Goal: Task Accomplishment & Management: Use online tool/utility

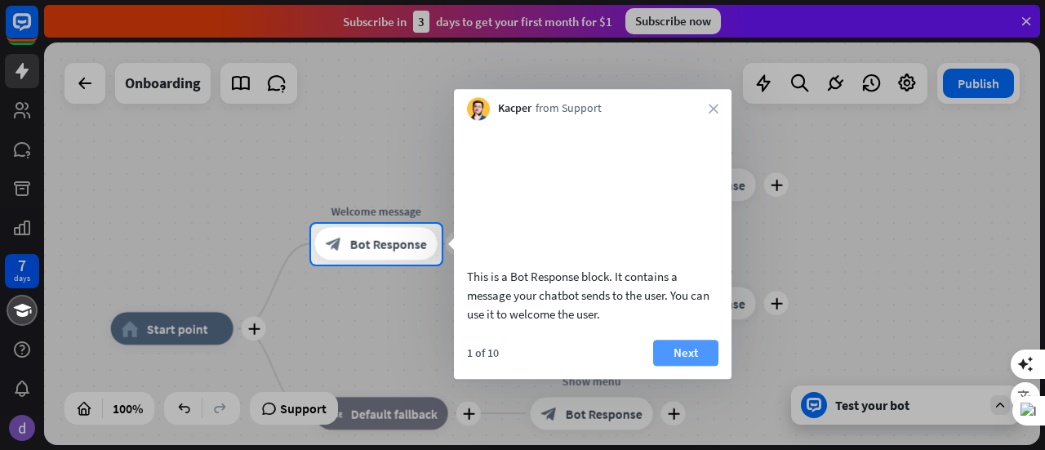
click at [675, 366] on button "Next" at bounding box center [685, 353] width 65 height 26
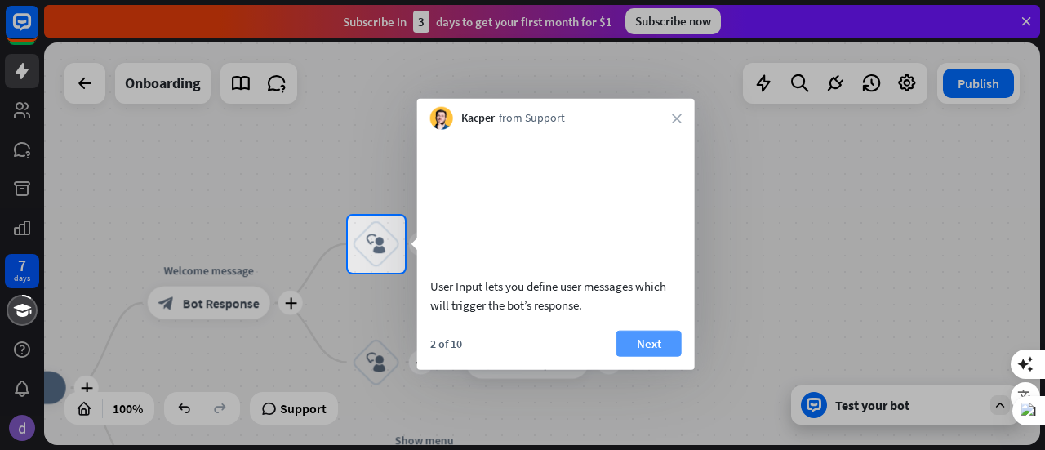
click at [632, 356] on button "Next" at bounding box center [649, 343] width 65 height 26
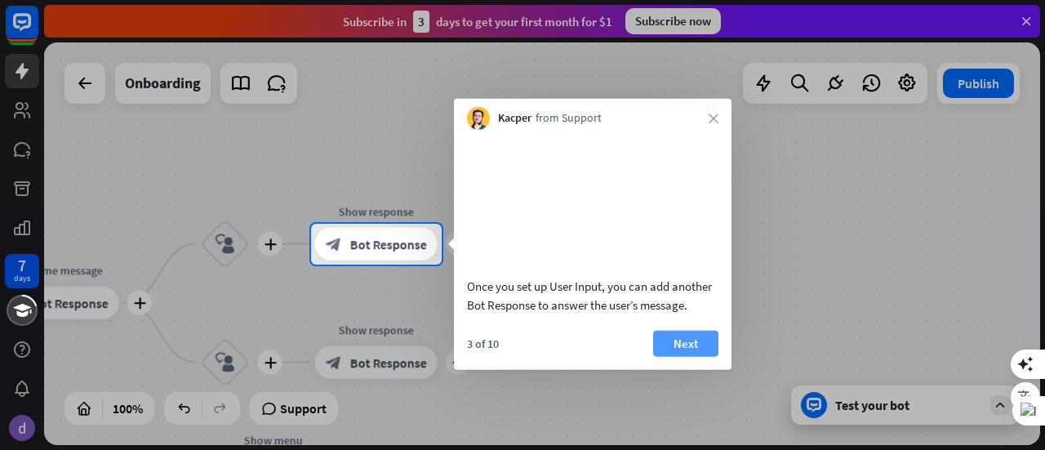
click at [667, 356] on button "Next" at bounding box center [685, 343] width 65 height 26
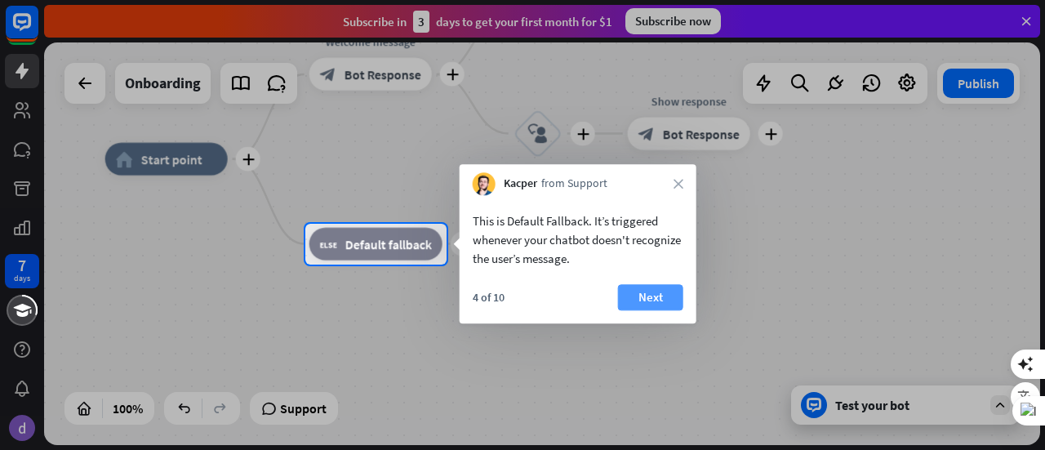
click at [645, 296] on button "Next" at bounding box center [650, 297] width 65 height 26
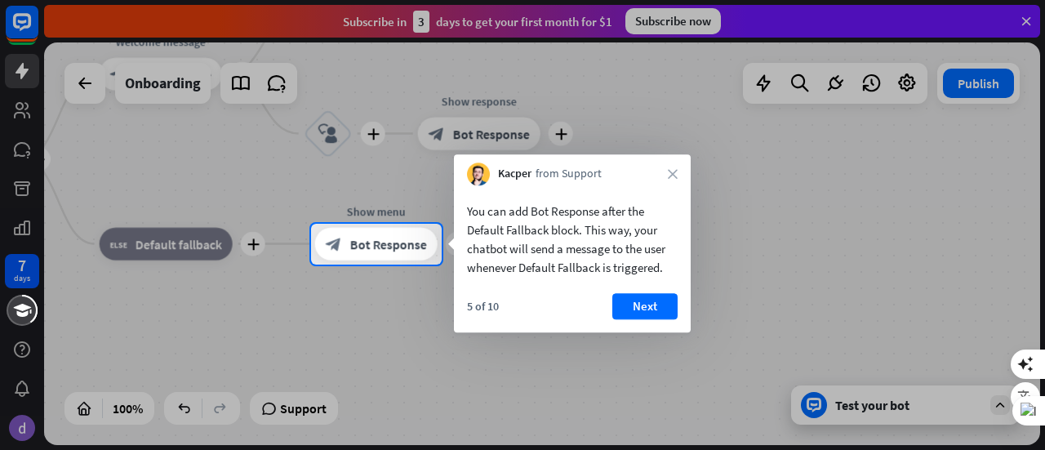
click at [651, 302] on button "Next" at bounding box center [644, 306] width 65 height 26
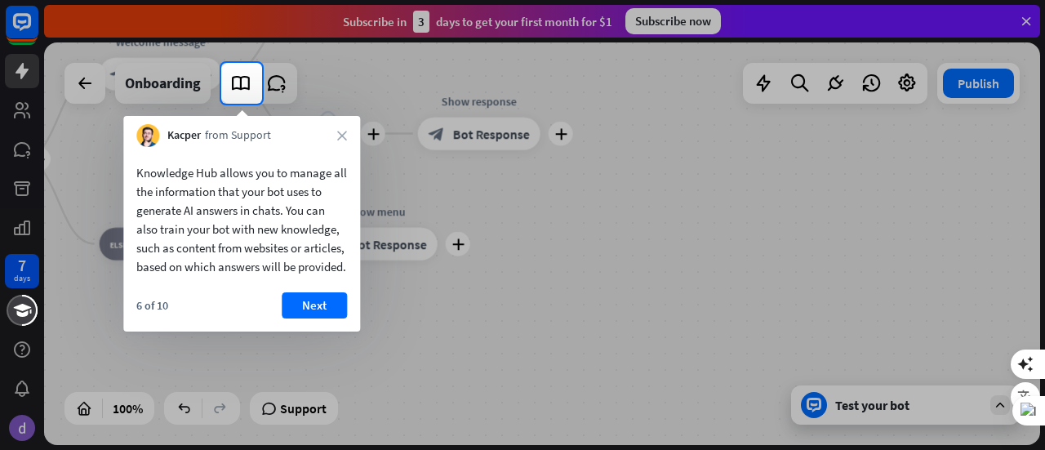
click at [323, 318] on button "Next" at bounding box center [314, 305] width 65 height 26
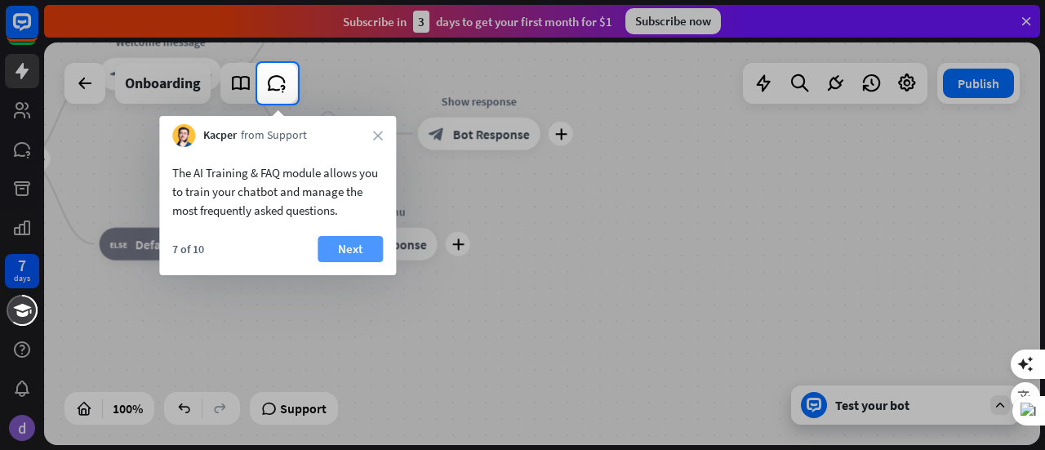
click at [345, 252] on button "Next" at bounding box center [350, 249] width 65 height 26
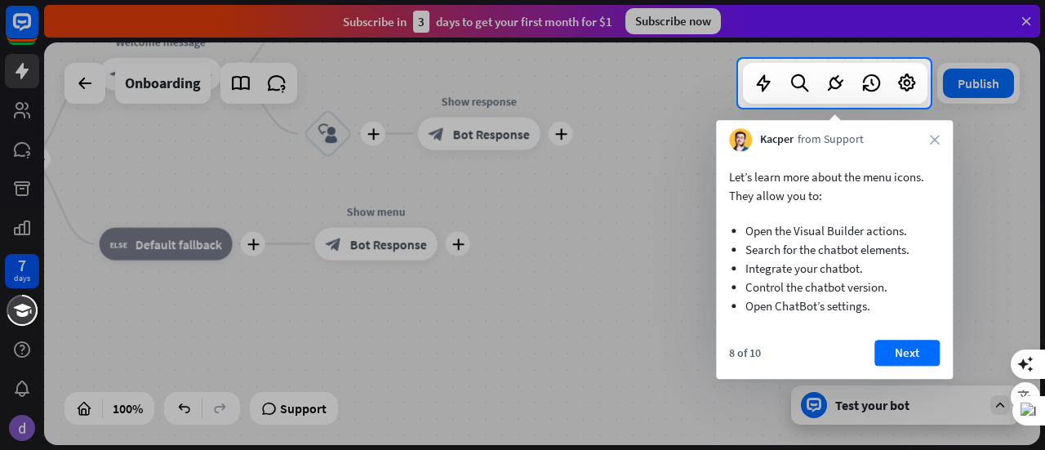
click at [895, 352] on button "Next" at bounding box center [907, 353] width 65 height 26
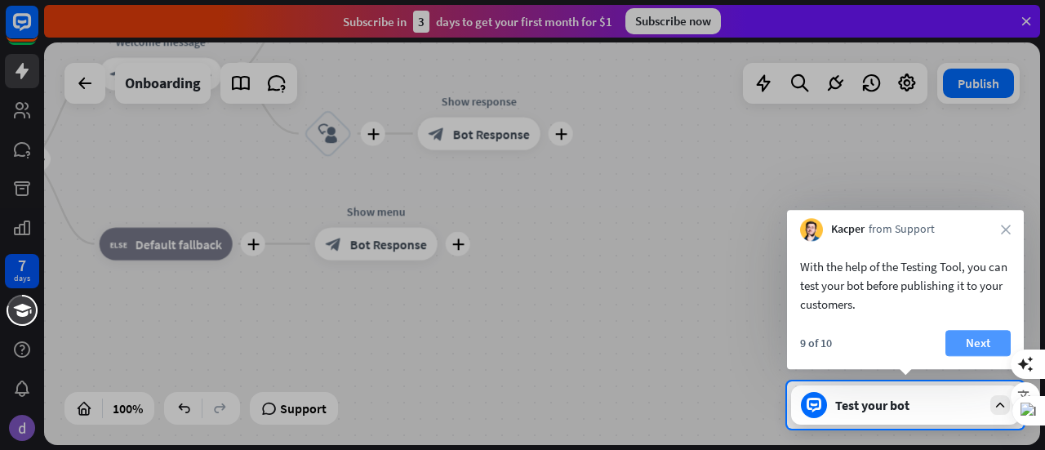
click at [974, 342] on button "Next" at bounding box center [978, 343] width 65 height 26
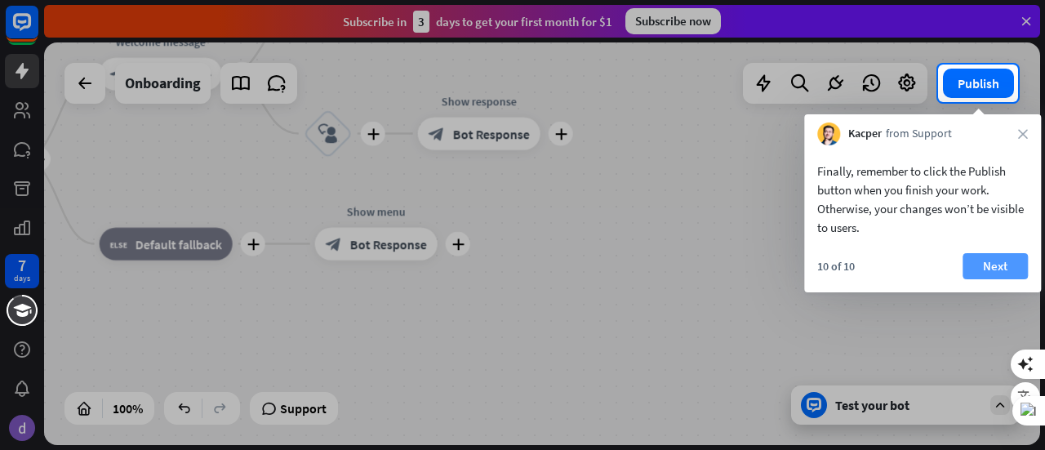
click at [995, 269] on button "Next" at bounding box center [995, 266] width 65 height 26
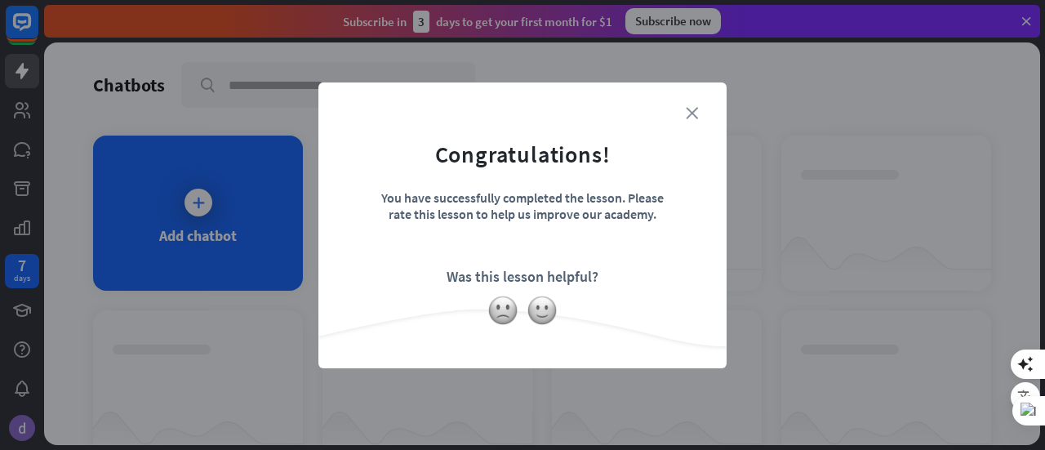
click at [690, 109] on icon "close" at bounding box center [692, 113] width 12 height 12
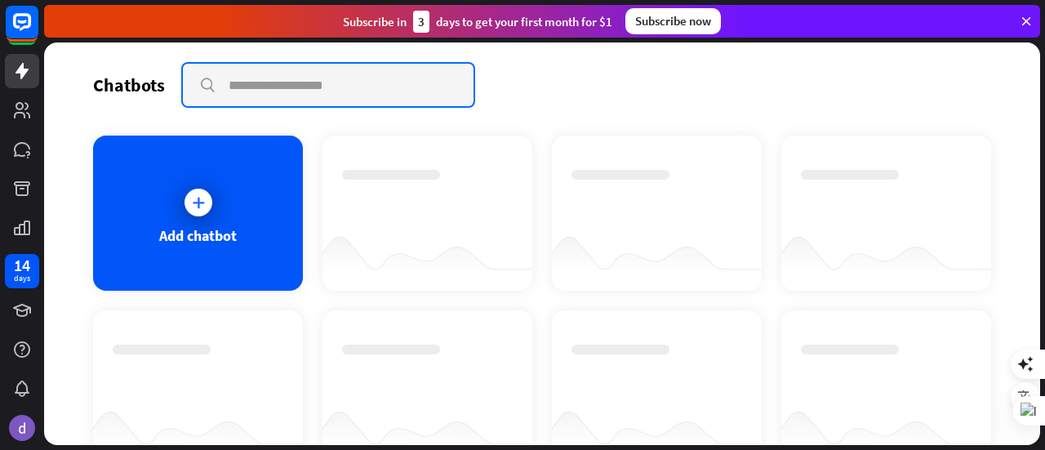
drag, startPoint x: 94, startPoint y: 1, endPoint x: 372, endPoint y: 71, distance: 287.2
click at [372, 71] on input "text" at bounding box center [328, 85] width 291 height 42
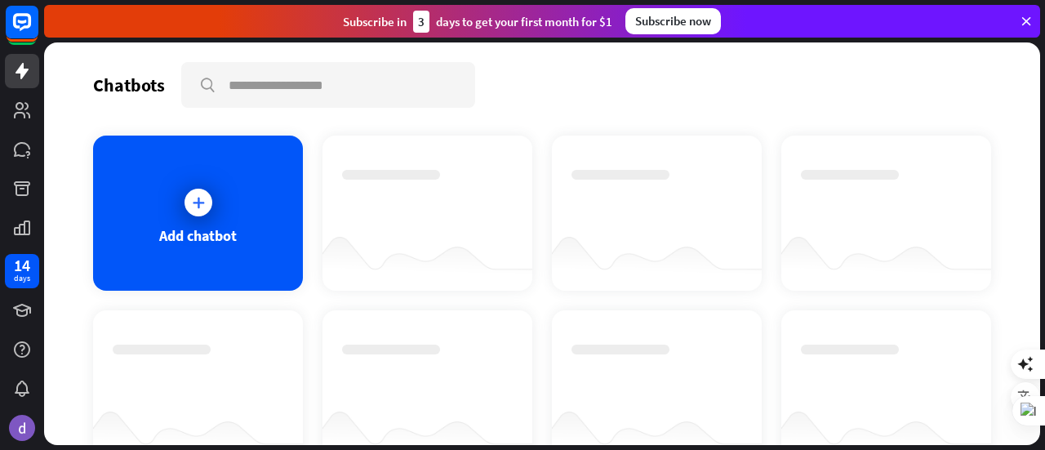
click at [1026, 18] on icon at bounding box center [1026, 21] width 15 height 15
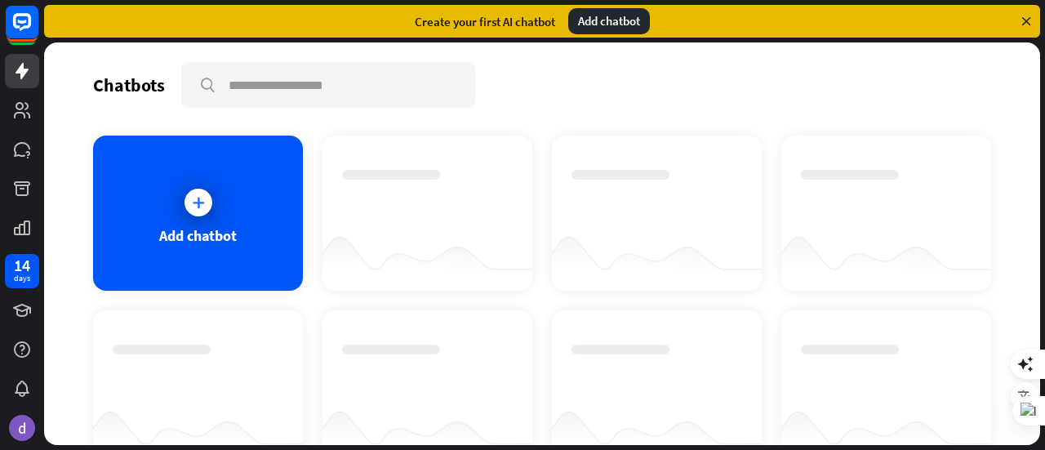
click at [1026, 20] on icon at bounding box center [1026, 21] width 15 height 15
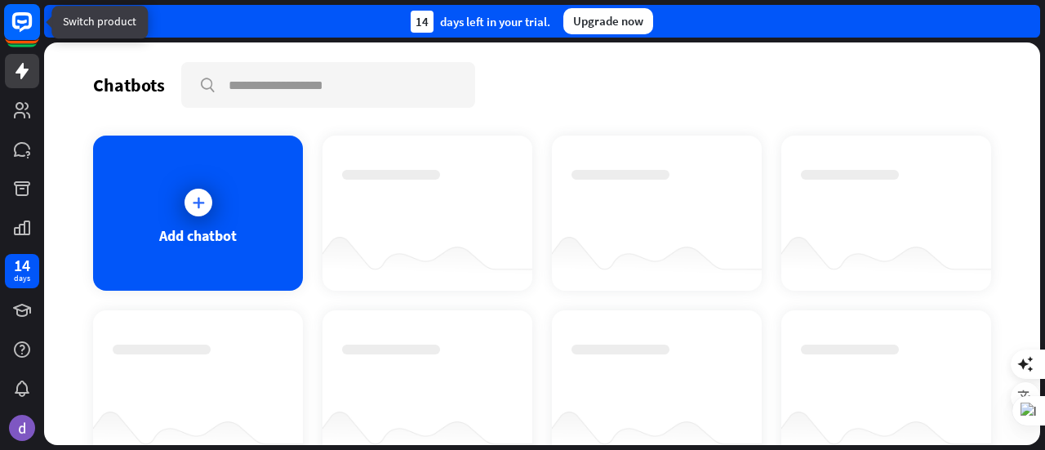
click at [24, 27] on icon at bounding box center [22, 22] width 20 height 20
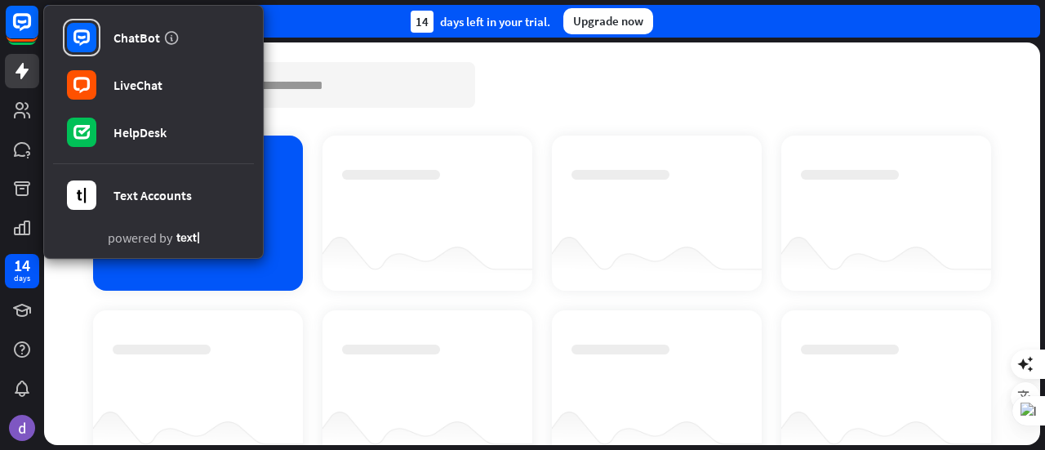
click at [501, 69] on div "Chatbots search" at bounding box center [542, 85] width 898 height 46
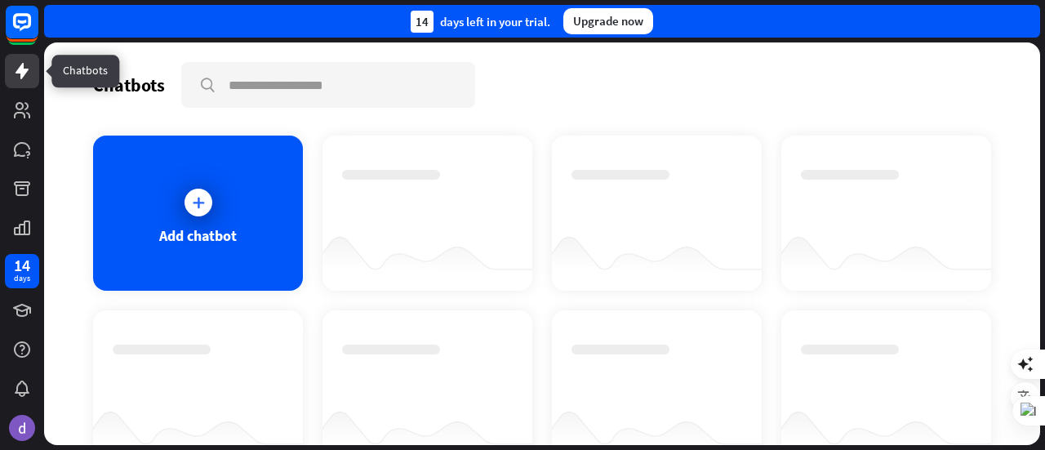
click at [20, 73] on icon at bounding box center [22, 71] width 13 height 16
click at [21, 69] on icon at bounding box center [22, 71] width 13 height 16
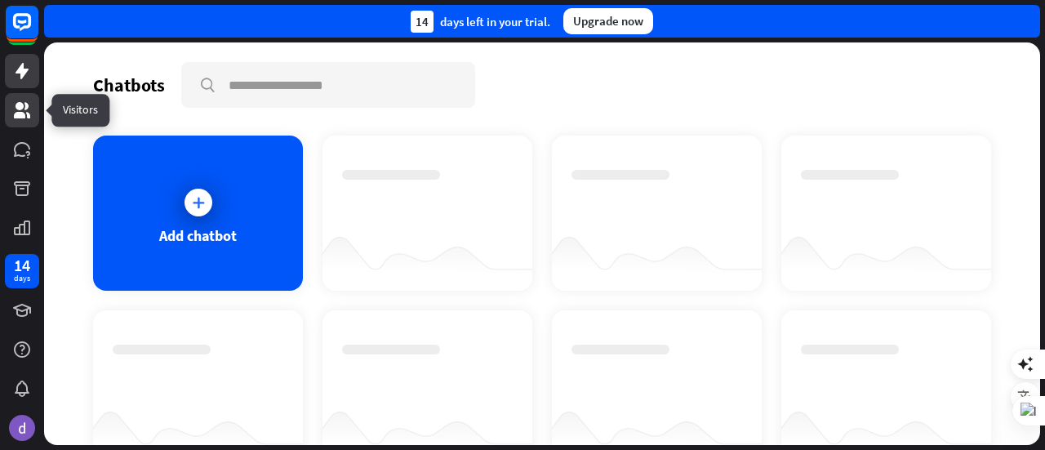
click at [20, 120] on link at bounding box center [22, 110] width 34 height 34
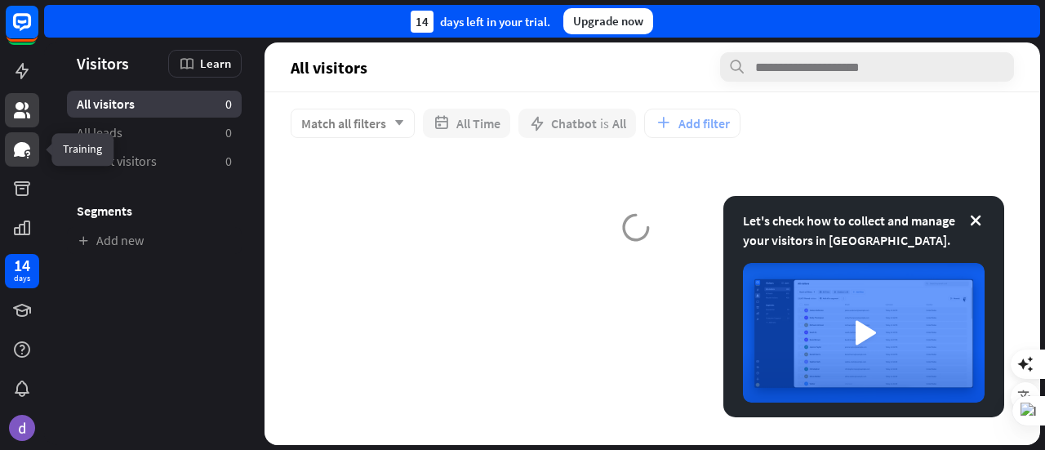
click at [21, 150] on icon at bounding box center [22, 149] width 16 height 15
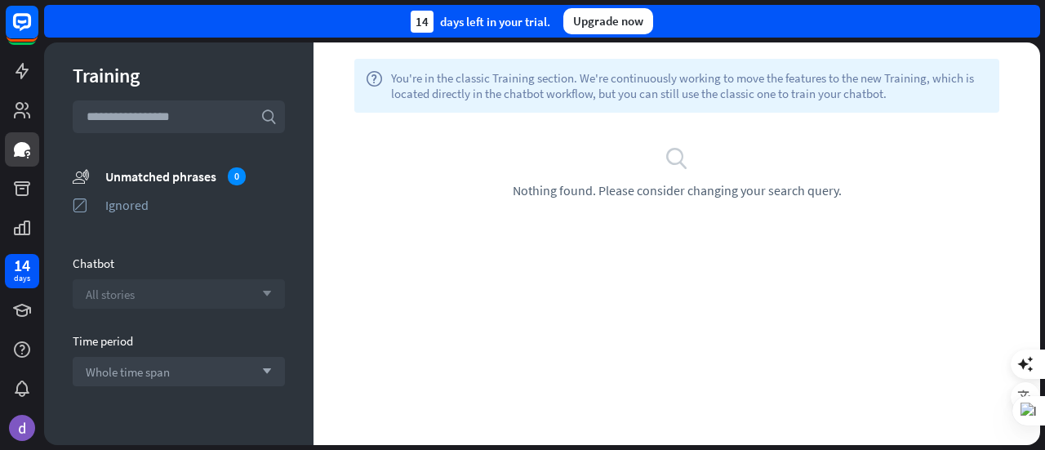
click at [254, 293] on icon "arrow_down" at bounding box center [263, 294] width 18 height 10
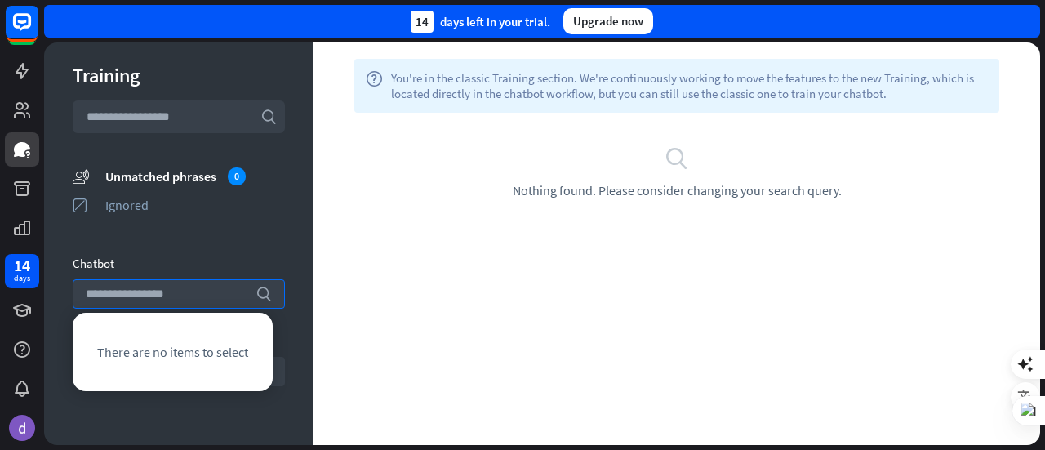
click at [230, 246] on div "Training search unmatched_phrases Unmatched phrases 0 ignored Ignored Chatbot s…" at bounding box center [178, 243] width 269 height 403
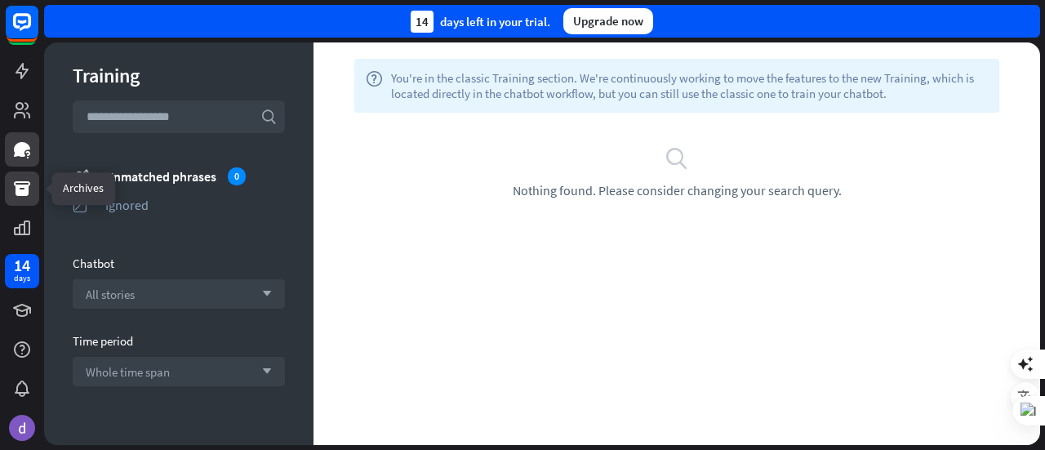
click at [25, 192] on icon at bounding box center [22, 188] width 16 height 15
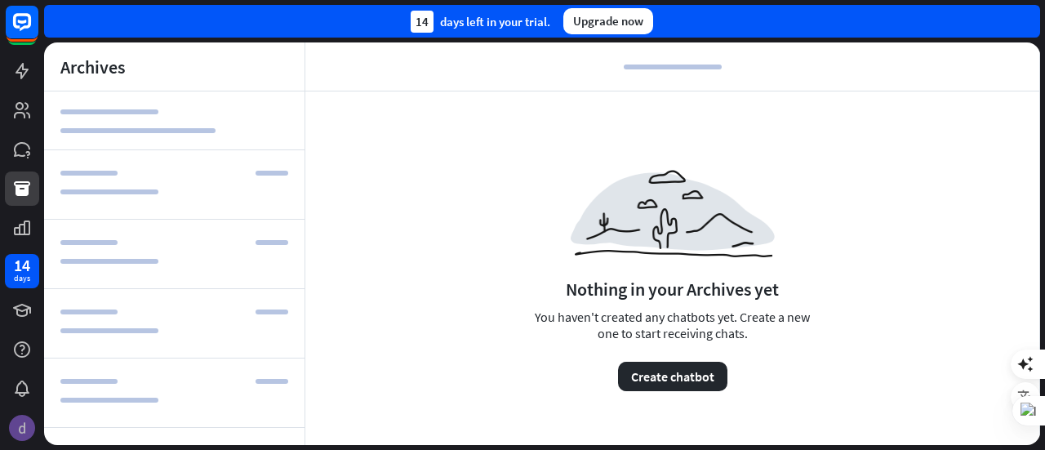
click at [19, 431] on img at bounding box center [22, 428] width 26 height 26
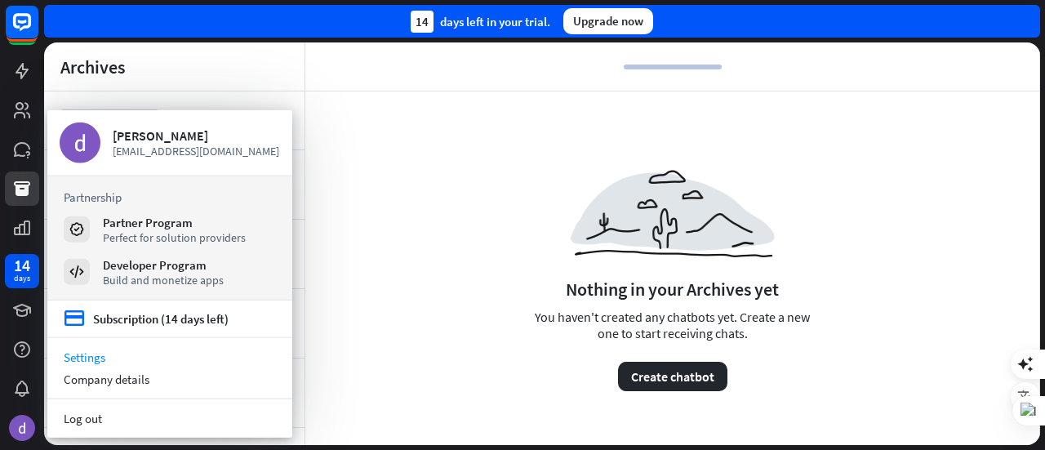
click at [105, 358] on link "Settings" at bounding box center [169, 357] width 245 height 22
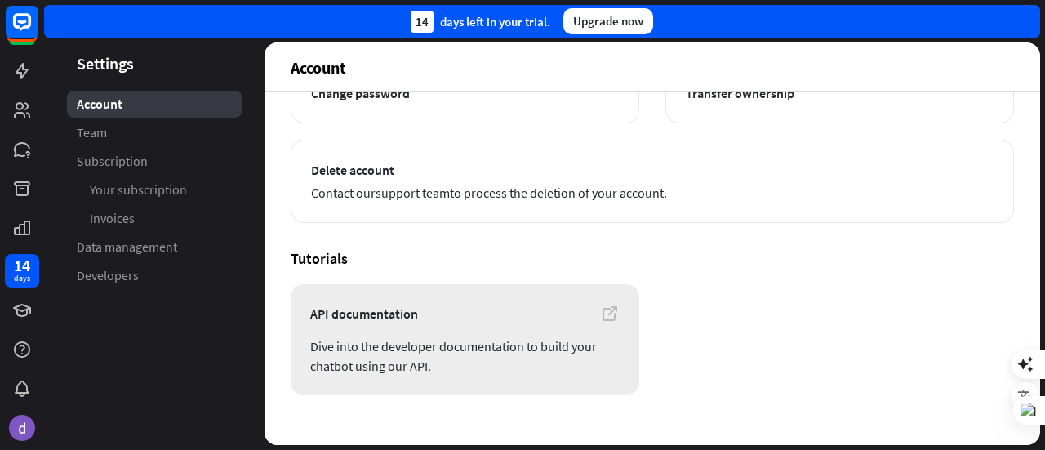
scroll to position [273, 0]
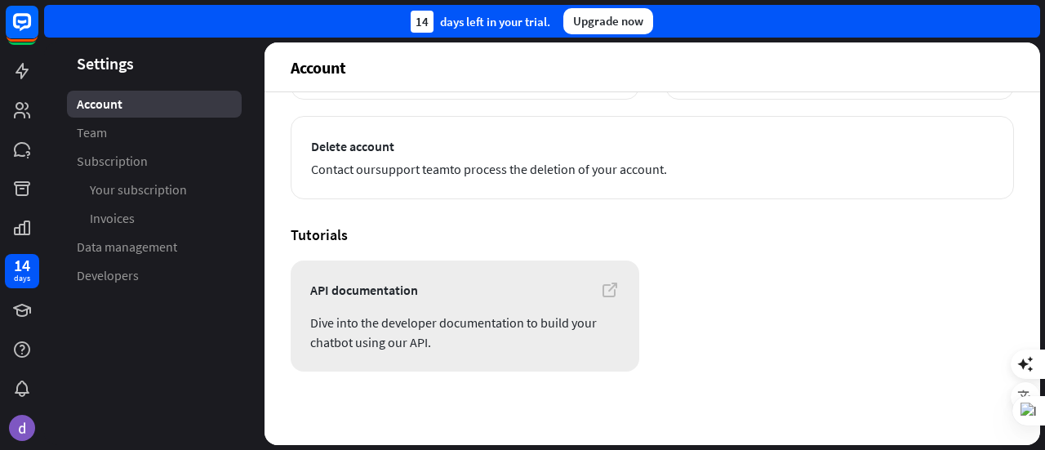
click at [606, 285] on icon at bounding box center [610, 290] width 20 height 20
click at [717, 269] on article "API documentation Dive into the developer documentation to build your chatbot u…" at bounding box center [653, 315] width 724 height 111
click at [467, 323] on span "Dive into the developer documentation to build your chatbot using our API." at bounding box center [464, 332] width 309 height 39
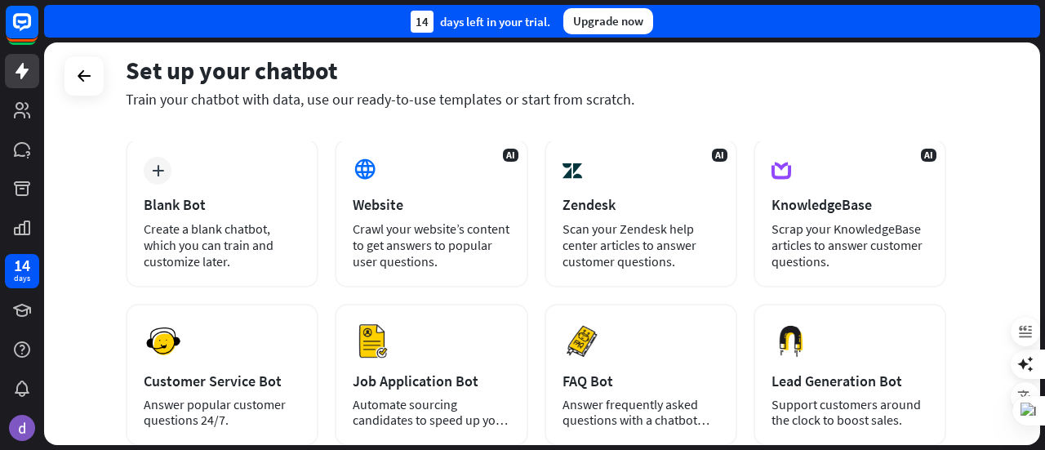
scroll to position [273, 0]
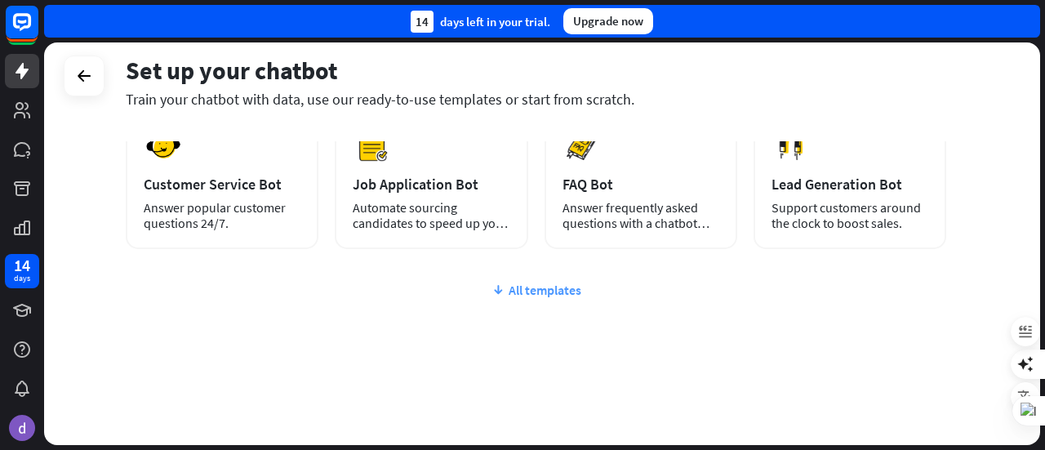
click at [546, 295] on div "All templates" at bounding box center [536, 290] width 821 height 16
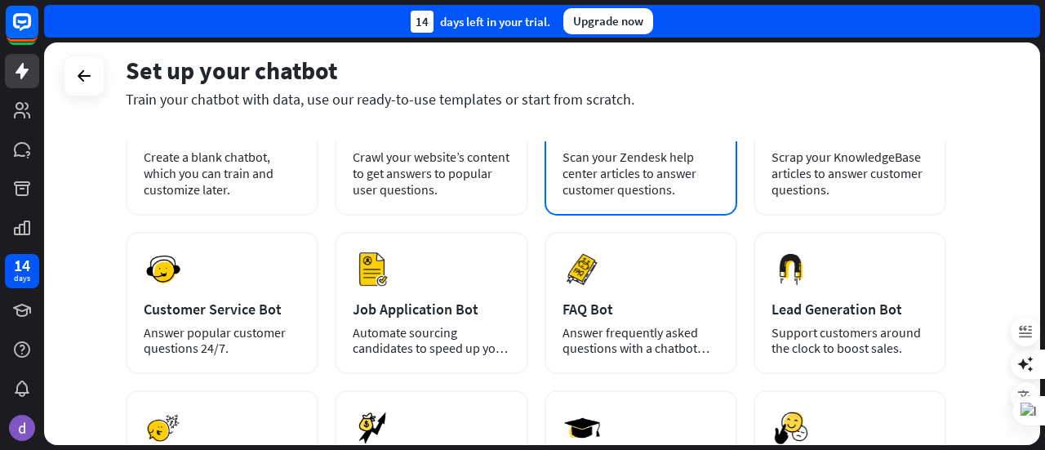
scroll to position [0, 0]
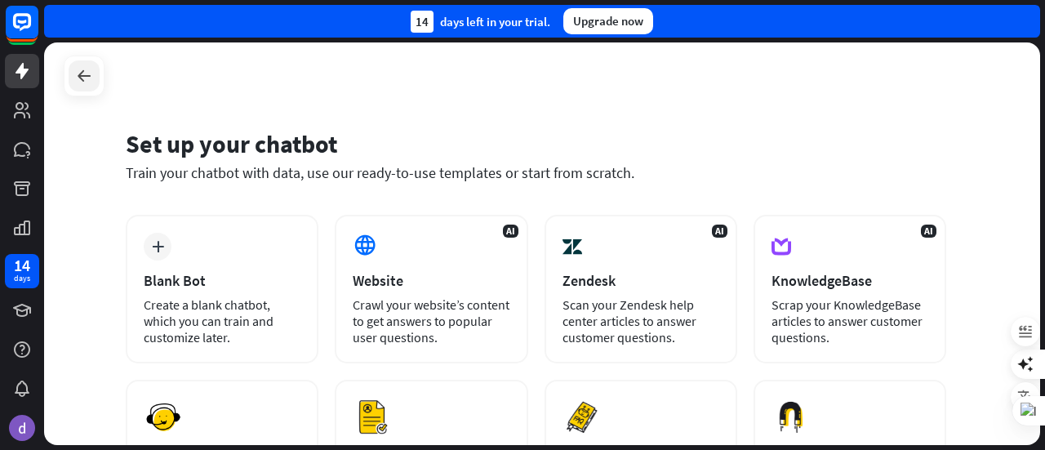
click at [77, 74] on icon at bounding box center [84, 76] width 20 height 20
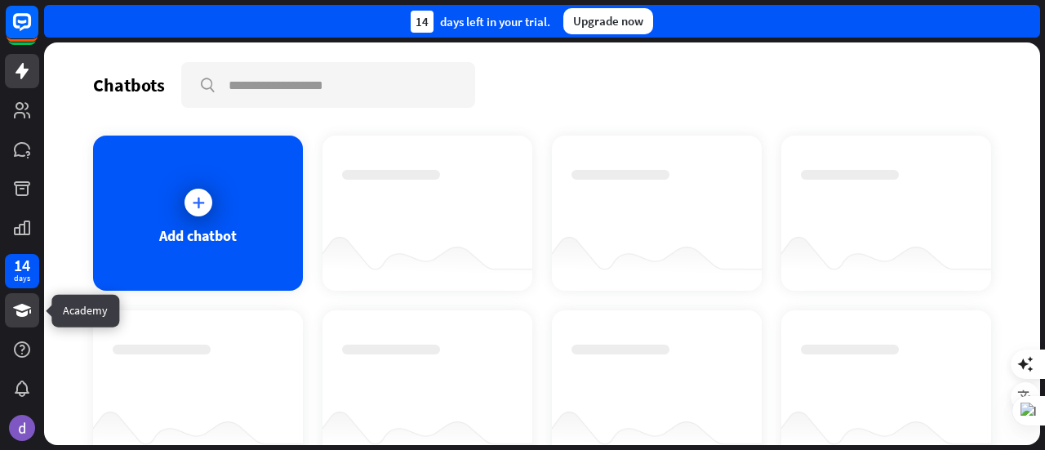
click at [18, 308] on icon at bounding box center [22, 310] width 18 height 13
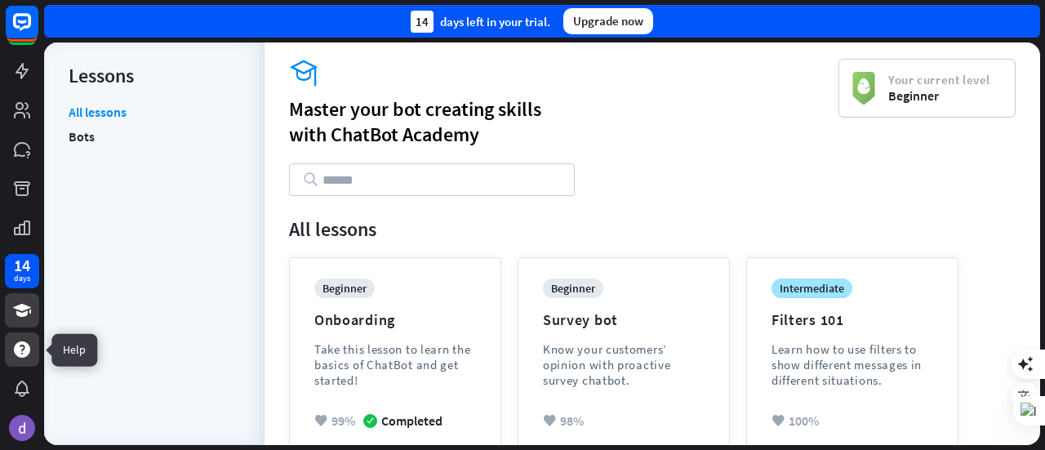
click at [16, 347] on icon at bounding box center [22, 349] width 16 height 16
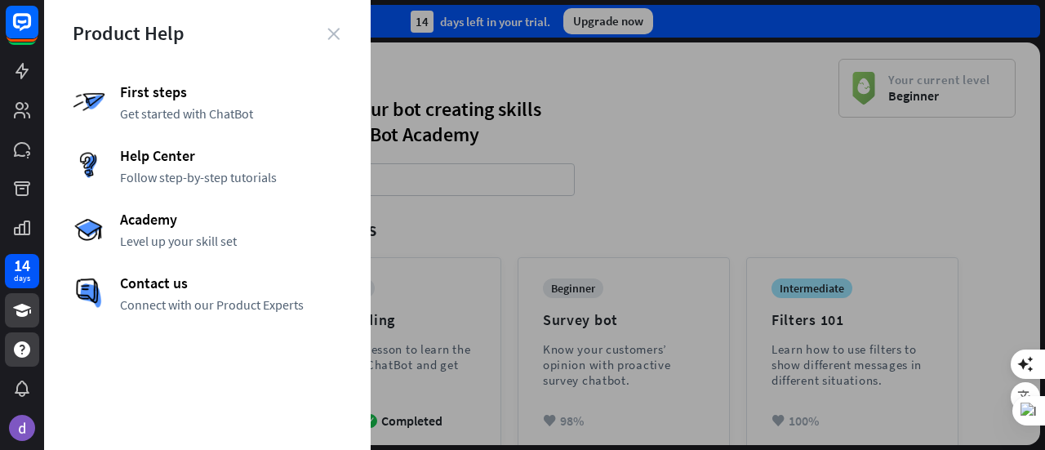
click at [334, 32] on icon "close" at bounding box center [333, 34] width 12 height 12
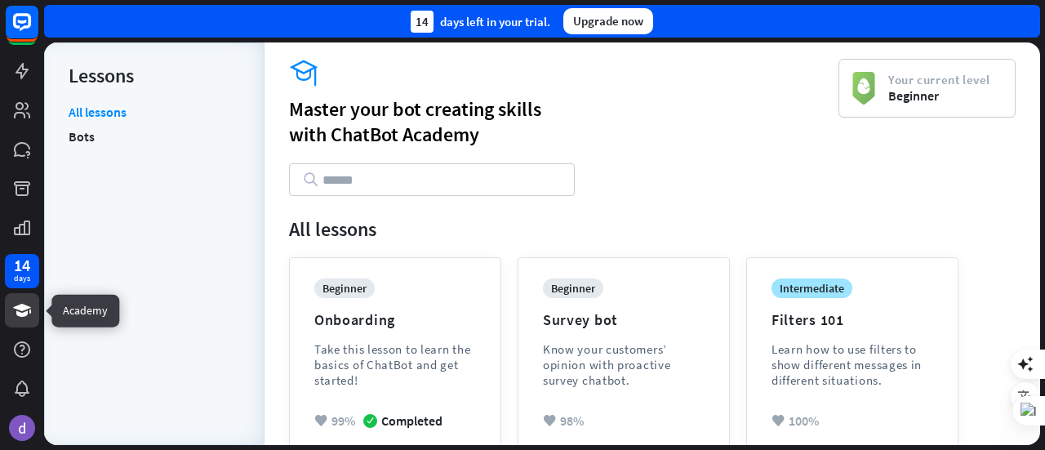
click at [24, 314] on icon at bounding box center [22, 310] width 18 height 13
click at [73, 131] on link "Bots" at bounding box center [82, 136] width 26 height 24
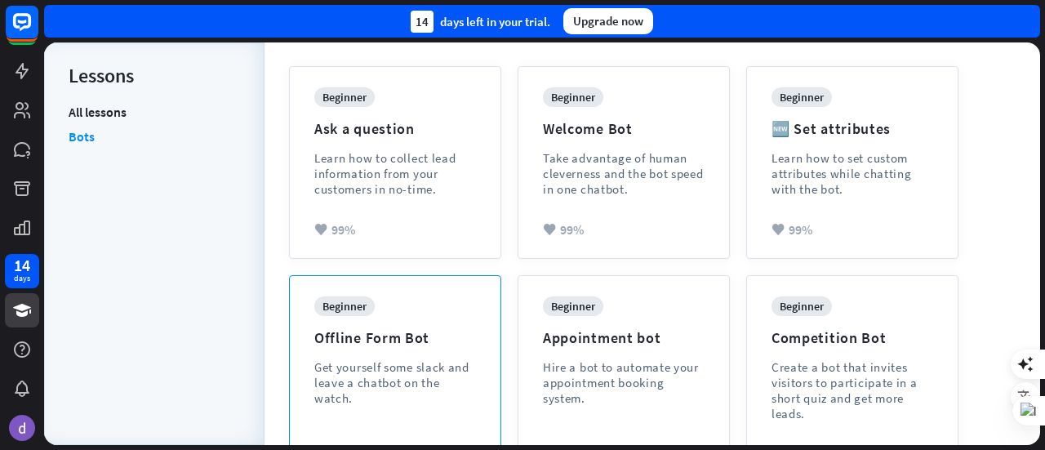
scroll to position [572, 0]
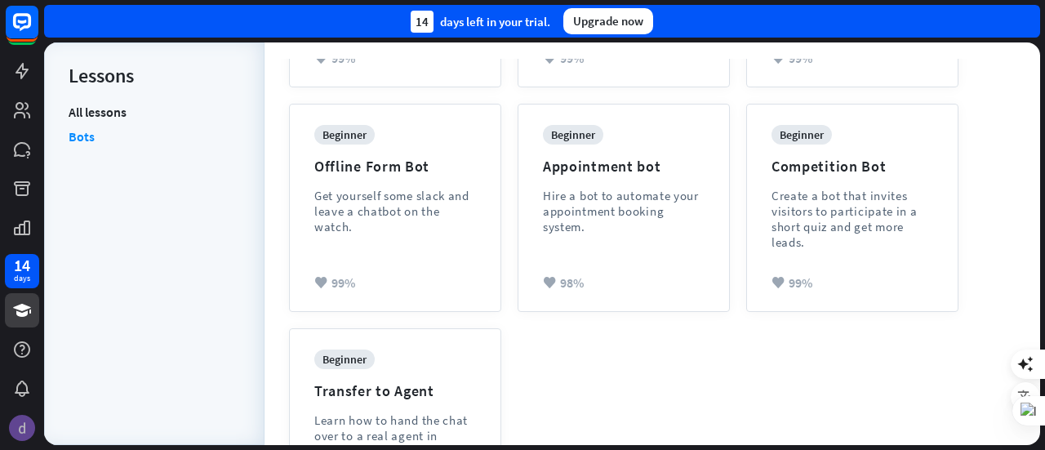
click at [24, 430] on img at bounding box center [22, 428] width 26 height 26
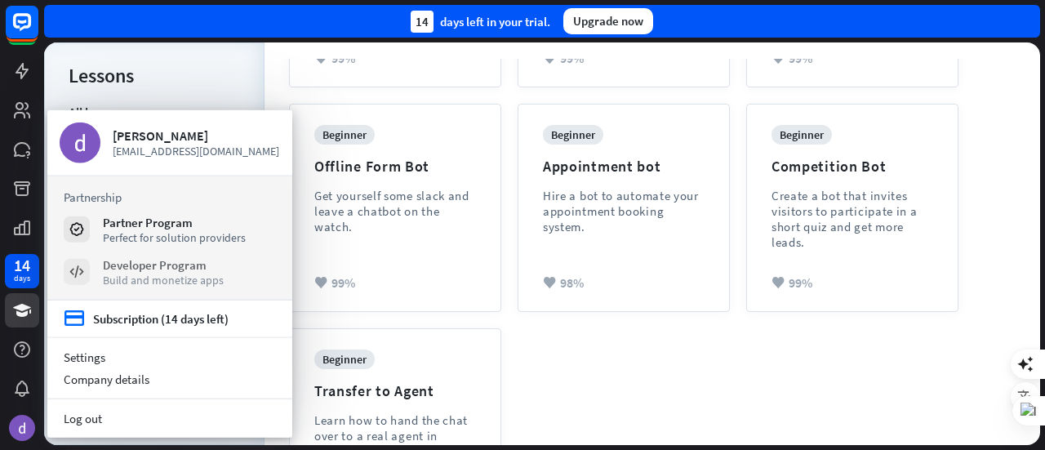
click at [167, 267] on div "Developer Program" at bounding box center [163, 264] width 121 height 16
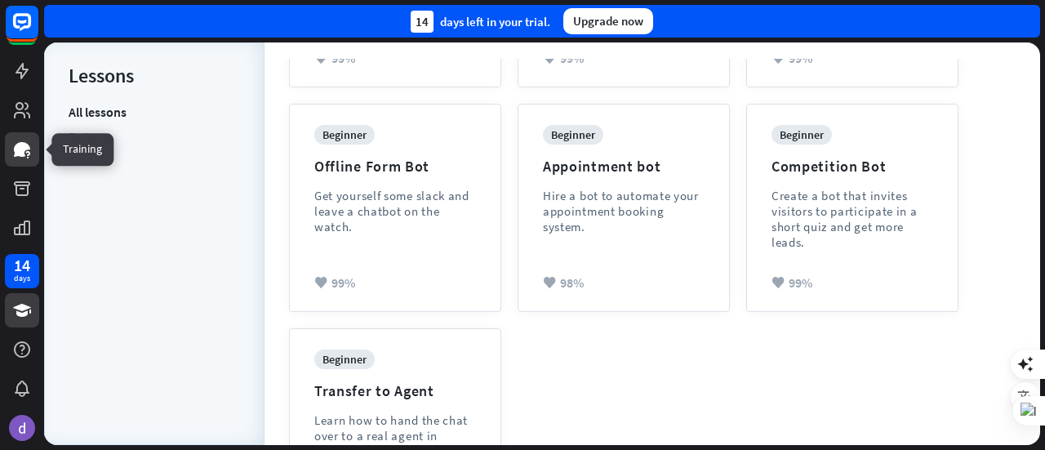
click at [21, 158] on icon at bounding box center [22, 150] width 20 height 20
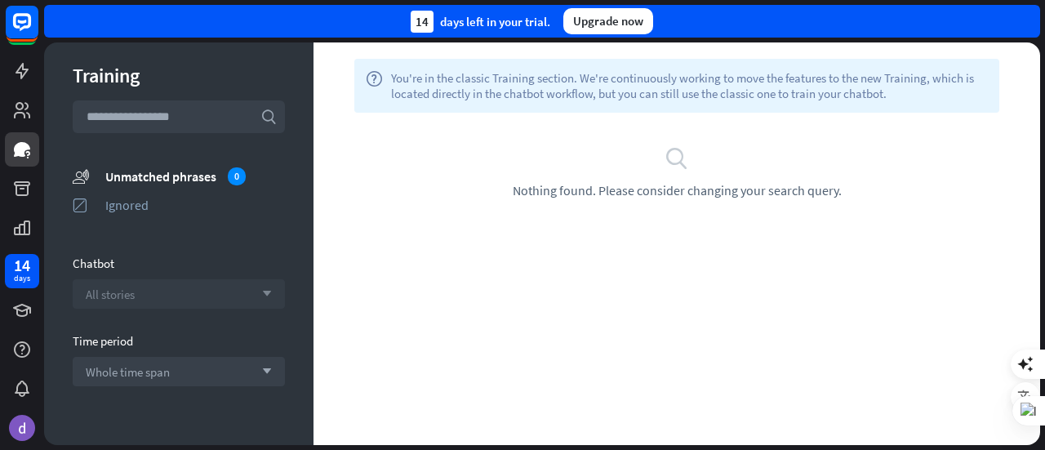
click at [224, 298] on div "All stories arrow_down" at bounding box center [179, 293] width 212 height 29
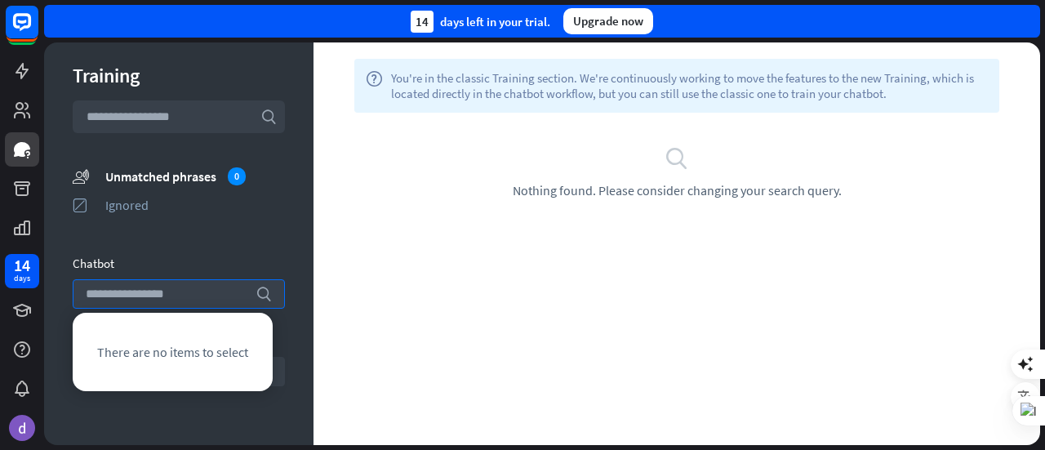
click at [425, 298] on div "help You're in the classic Training section. We're continuously working to move…" at bounding box center [677, 243] width 727 height 403
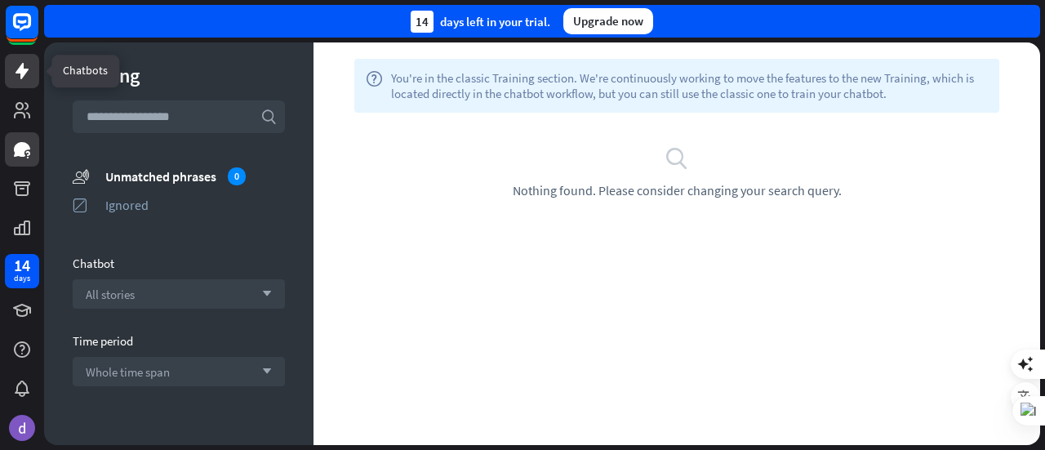
click at [26, 72] on icon at bounding box center [22, 71] width 13 height 16
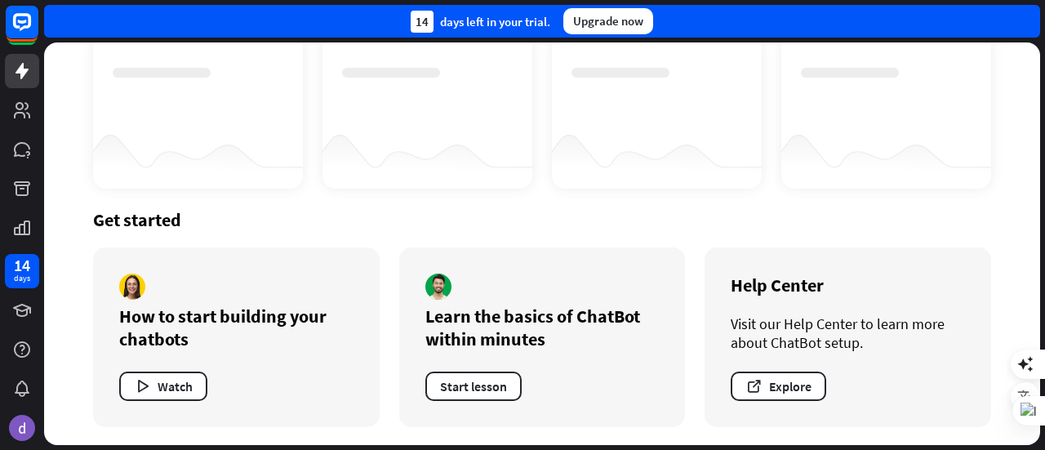
scroll to position [278, 0]
click at [160, 376] on button "Watch" at bounding box center [163, 385] width 88 height 29
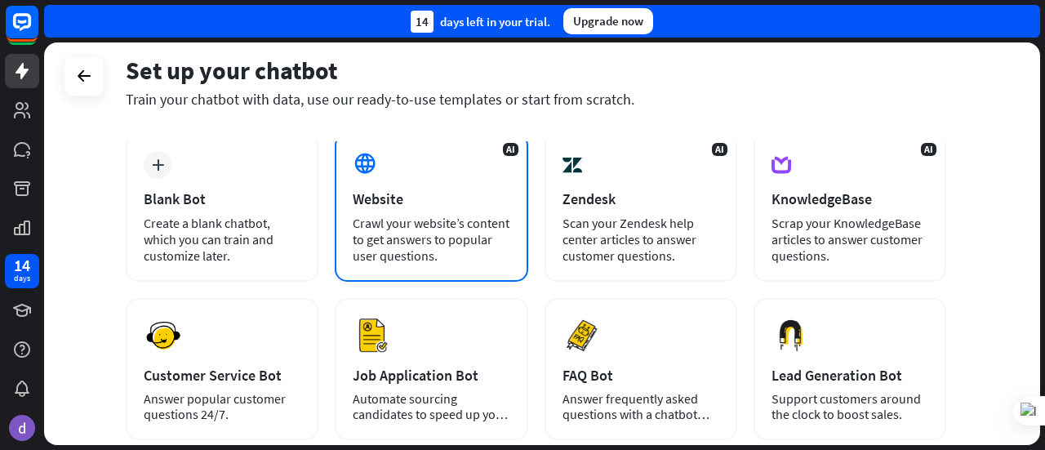
click at [369, 193] on div "Website" at bounding box center [431, 198] width 157 height 19
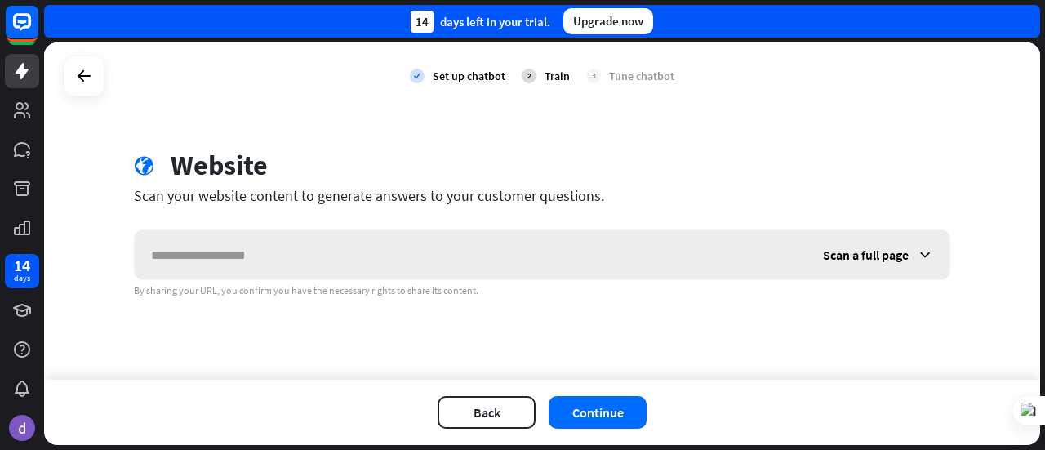
click at [420, 256] on input "text" at bounding box center [471, 254] width 672 height 49
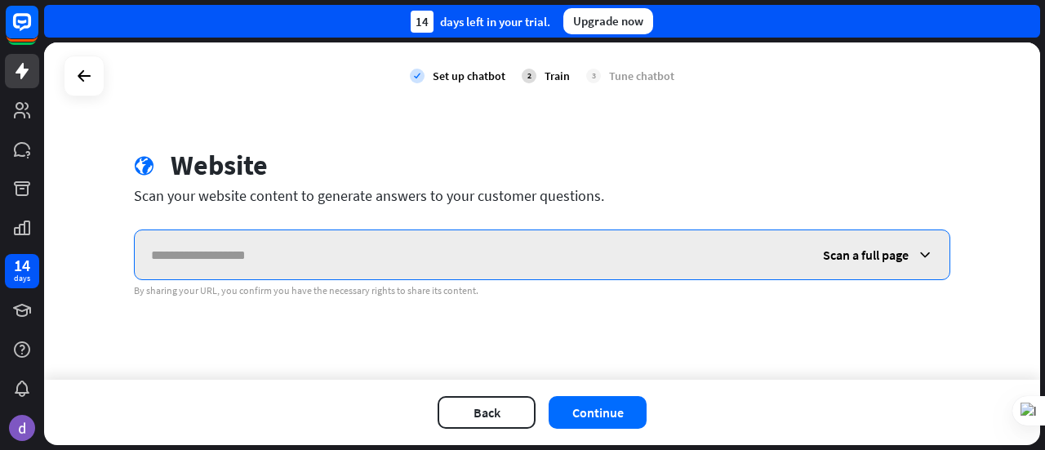
click at [304, 265] on input "text" at bounding box center [471, 254] width 672 height 49
type input "**********"
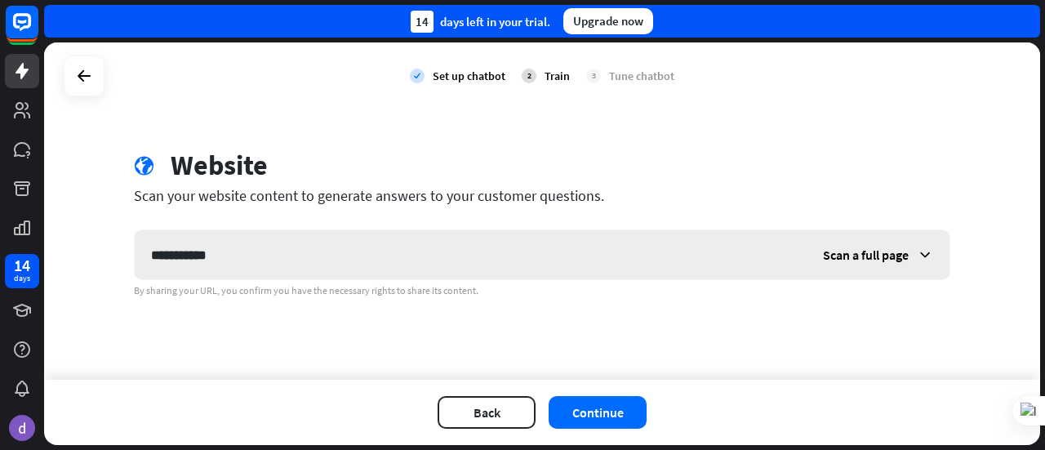
click at [926, 255] on icon at bounding box center [925, 255] width 16 height 16
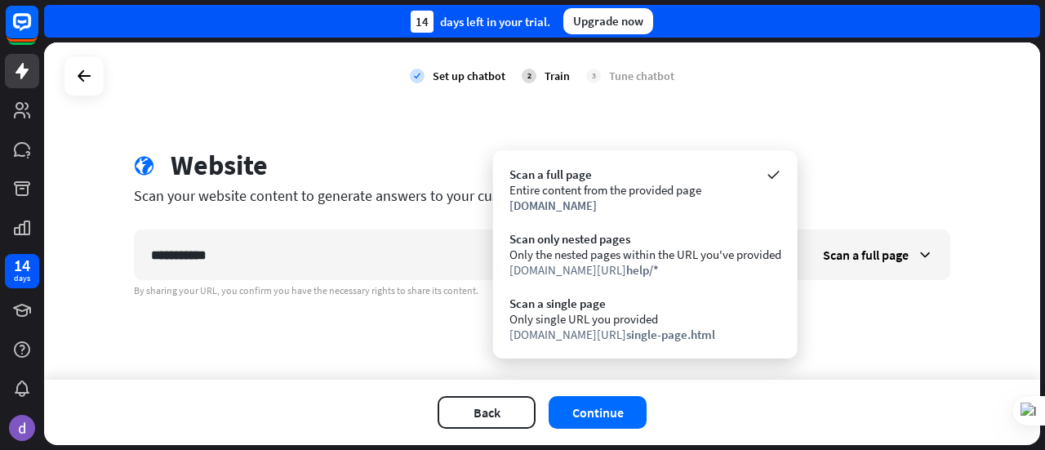
click at [869, 298] on div "**********" at bounding box center [542, 210] width 996 height 337
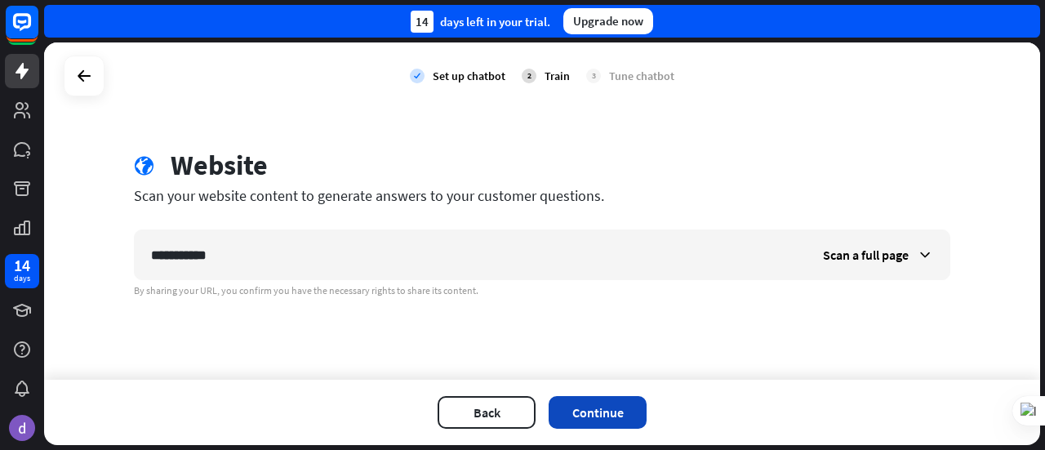
click at [599, 416] on button "Continue" at bounding box center [598, 412] width 98 height 33
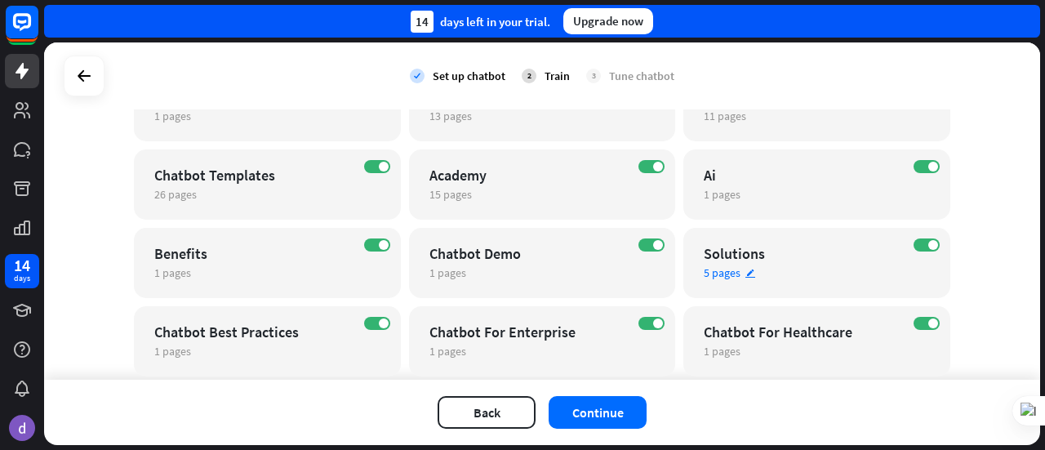
scroll to position [459, 0]
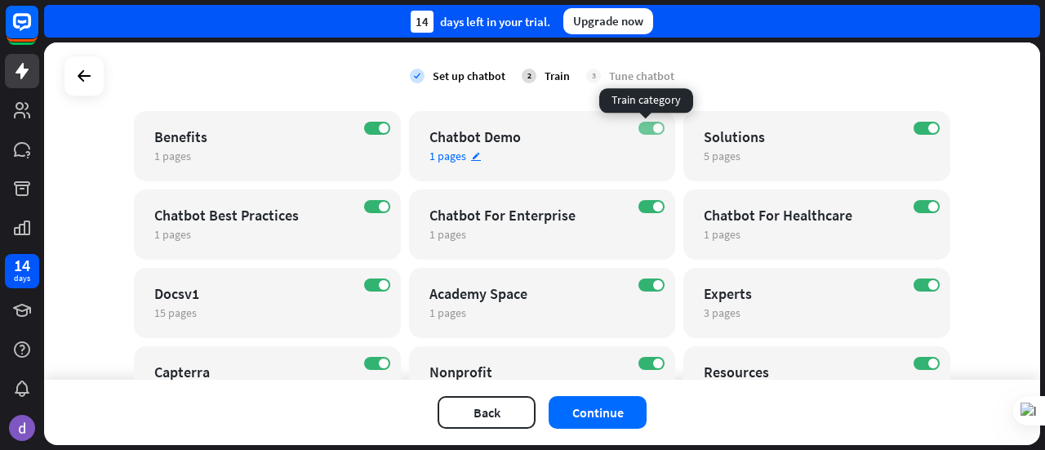
click at [645, 129] on label "ON" at bounding box center [652, 128] width 26 height 13
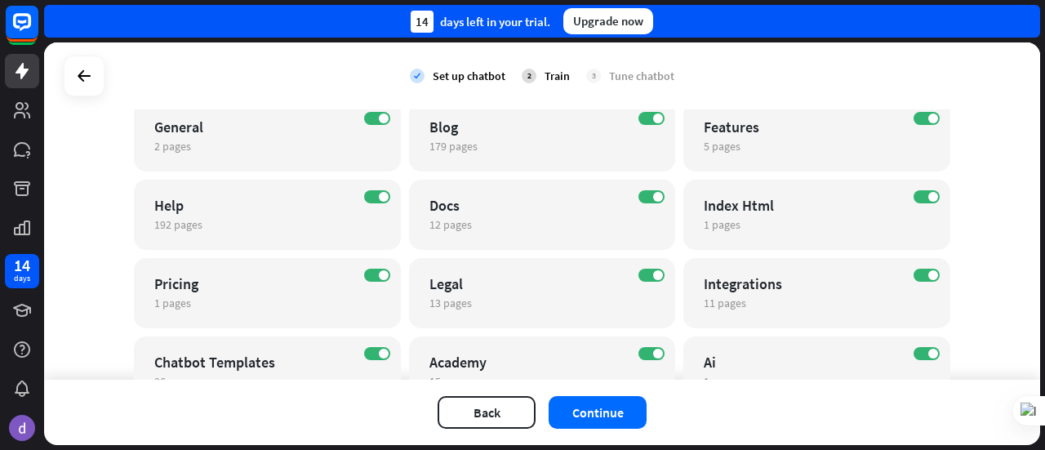
scroll to position [214, 0]
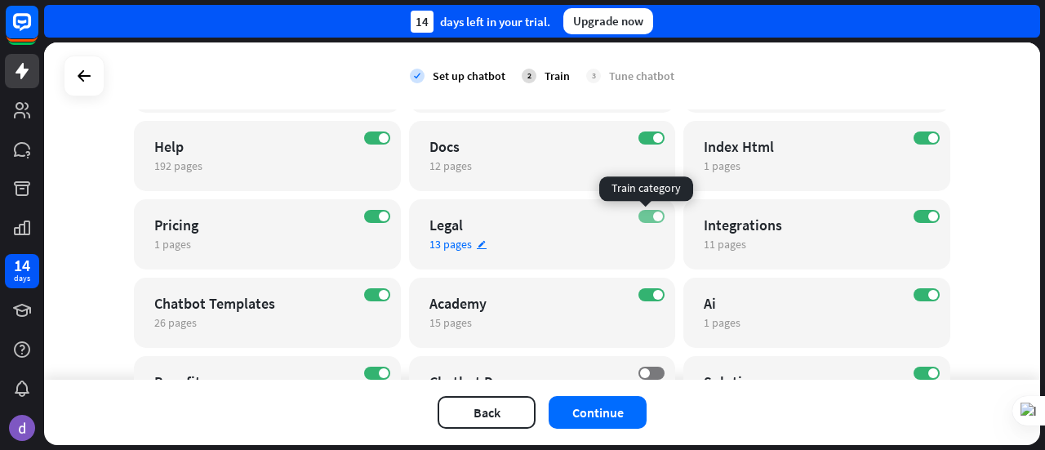
click at [653, 220] on span at bounding box center [658, 217] width 10 height 10
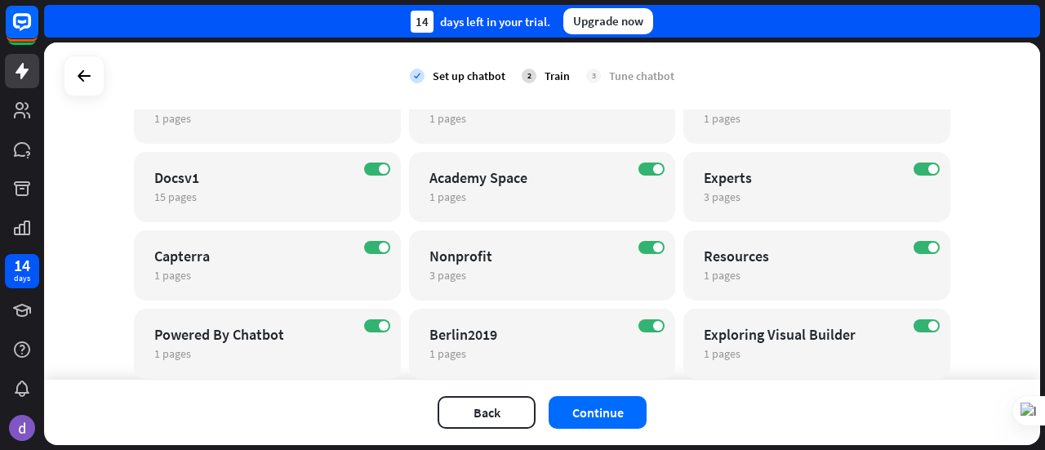
scroll to position [541, 0]
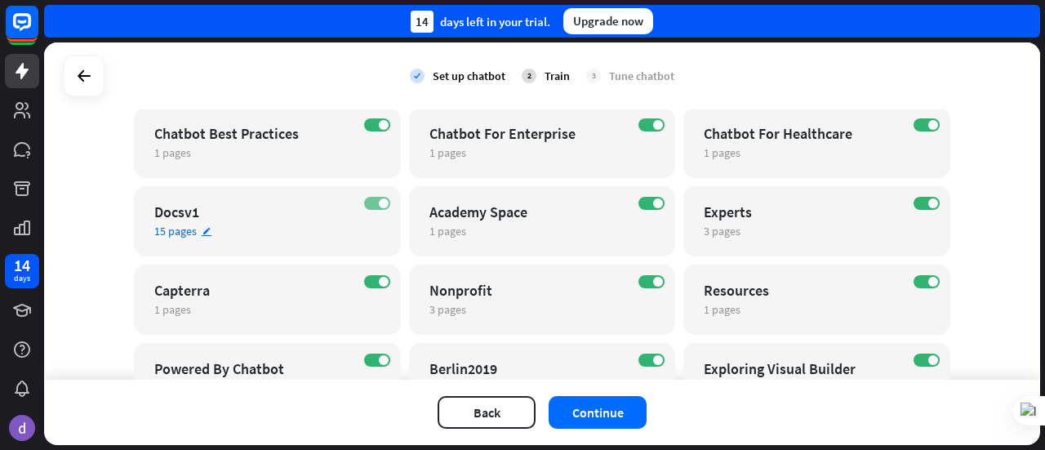
click at [372, 207] on label "ON" at bounding box center [377, 203] width 26 height 13
click at [593, 415] on button "Continue" at bounding box center [598, 412] width 98 height 33
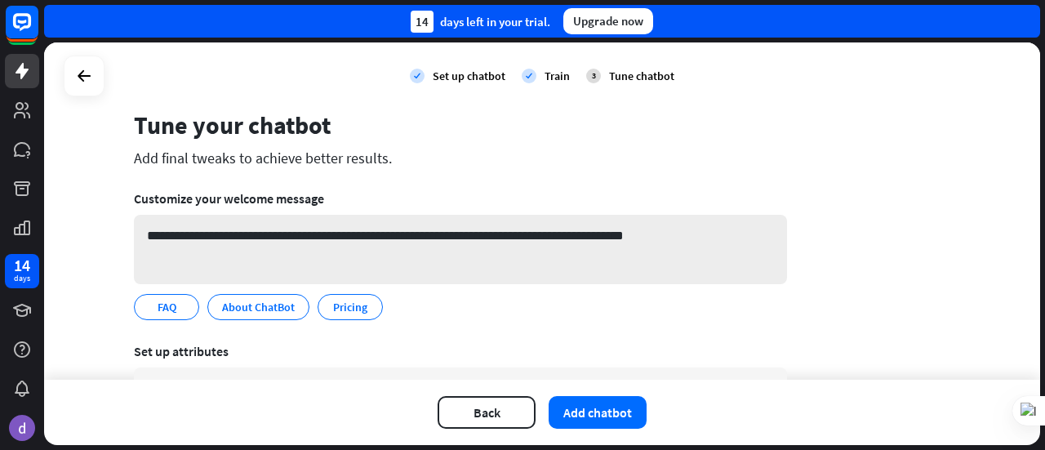
scroll to position [0, 0]
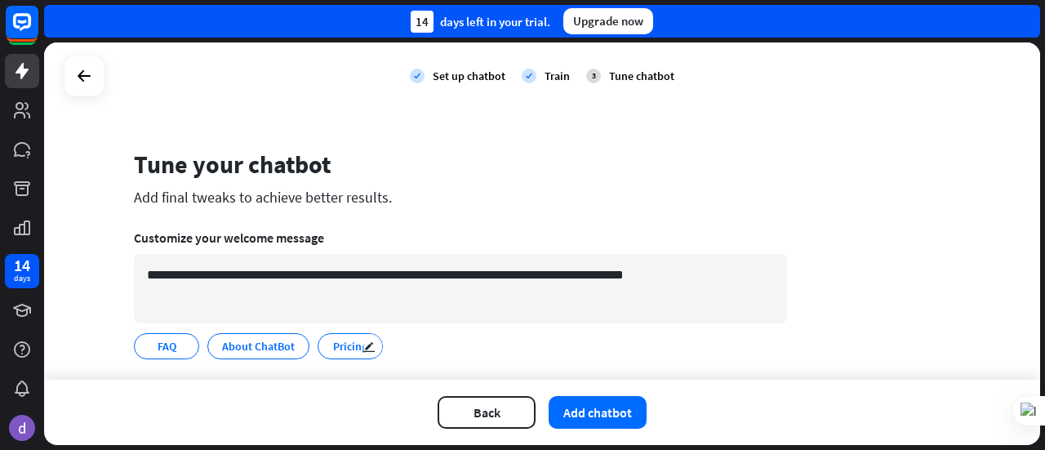
click at [340, 352] on span "Pricing" at bounding box center [351, 346] width 38 height 18
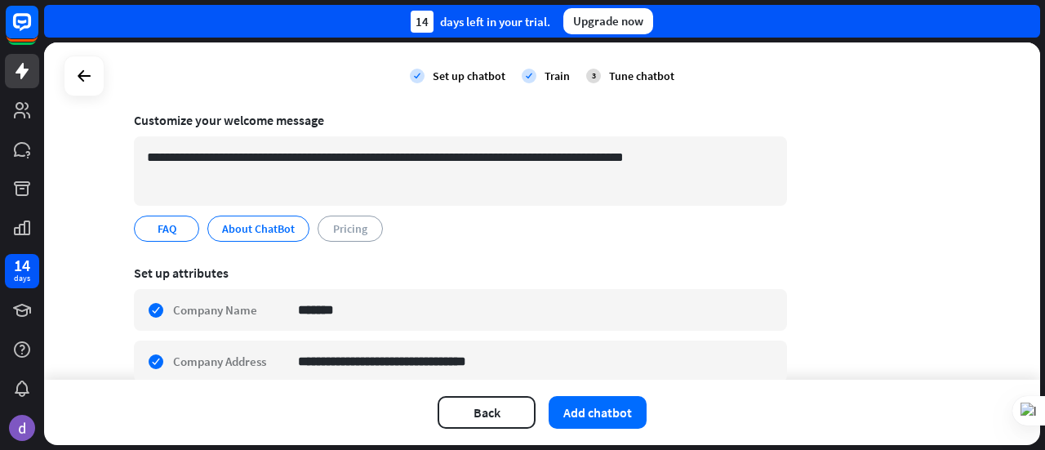
scroll to position [95, 0]
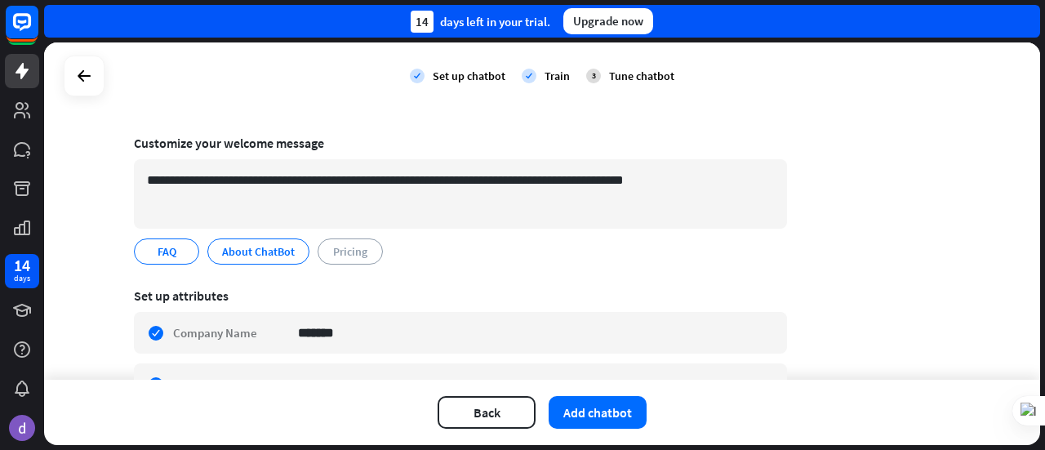
drag, startPoint x: 594, startPoint y: 416, endPoint x: 868, endPoint y: 293, distance: 300.1
click at [868, 293] on div "**********" at bounding box center [542, 243] width 996 height 403
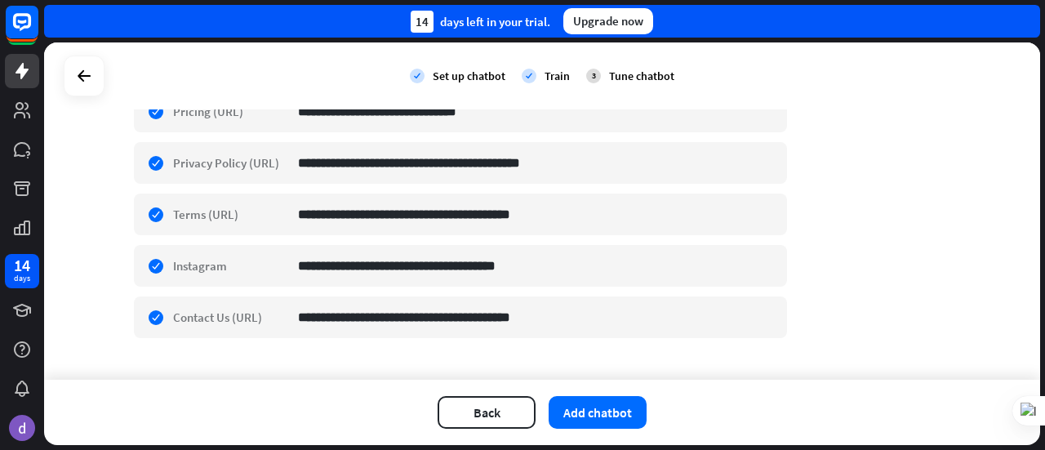
scroll to position [748, 0]
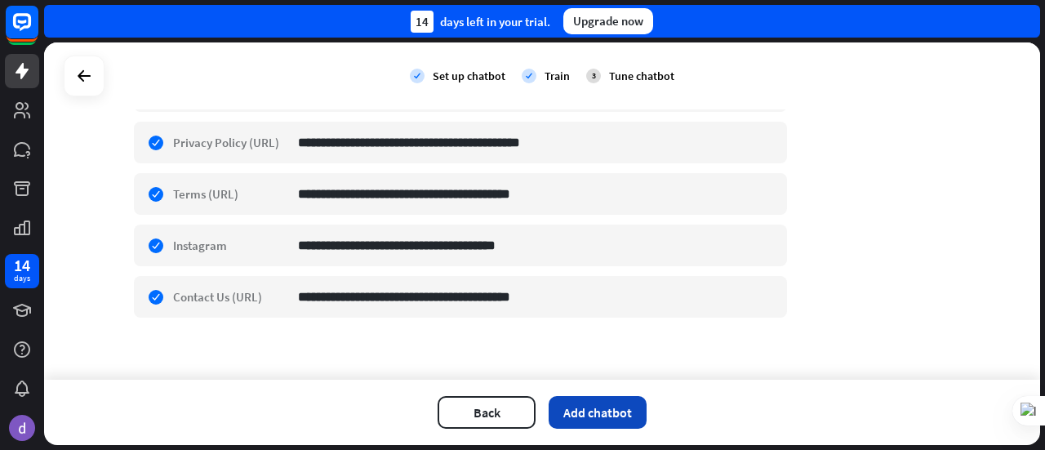
click at [606, 413] on button "Add chatbot" at bounding box center [598, 412] width 98 height 33
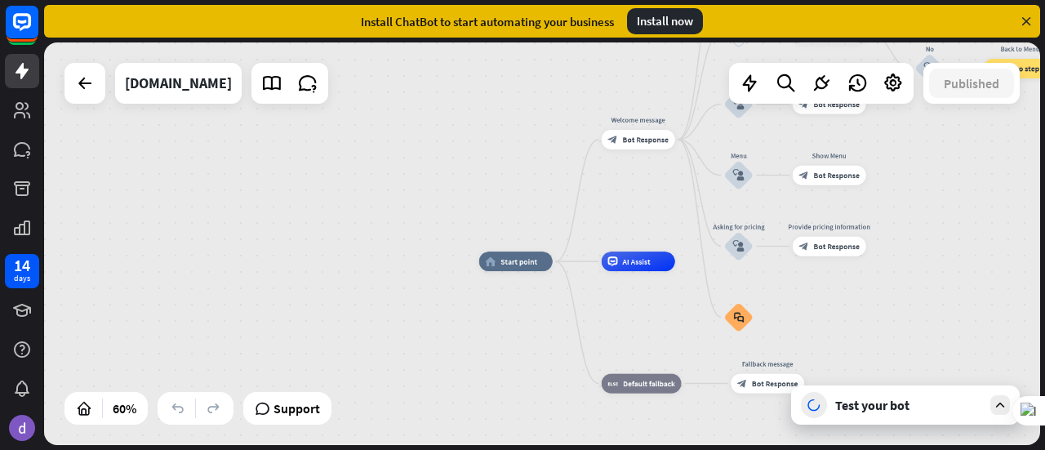
drag, startPoint x: 825, startPoint y: 293, endPoint x: 592, endPoint y: 309, distance: 233.3
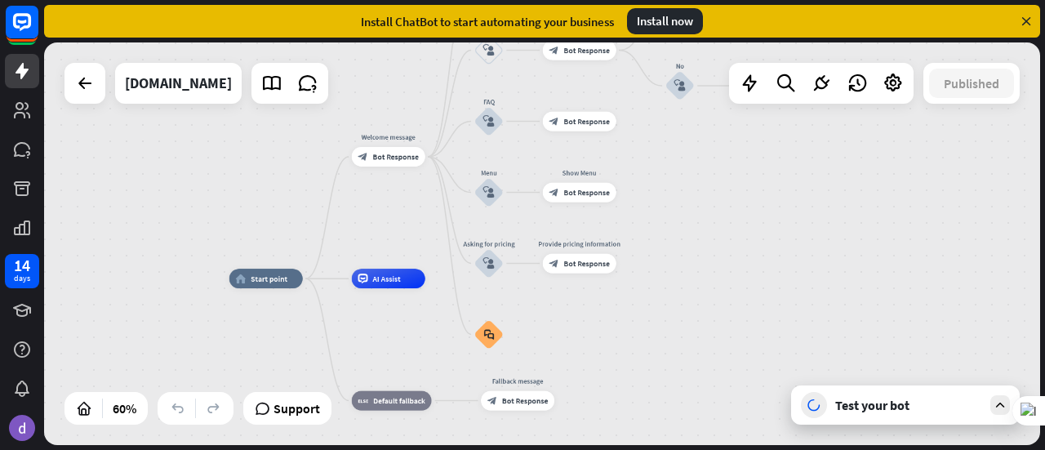
drag, startPoint x: 621, startPoint y: 309, endPoint x: 376, endPoint y: 354, distance: 249.1
click at [376, 354] on div "home_2 Start point Welcome message block_bot_response Bot Response About us blo…" at bounding box center [528, 399] width 598 height 242
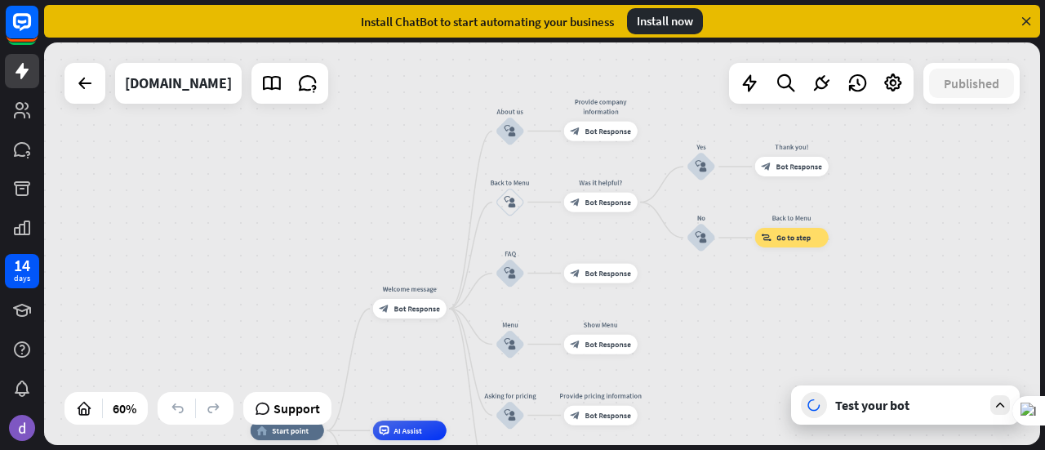
drag, startPoint x: 702, startPoint y: 190, endPoint x: 719, endPoint y: 314, distance: 125.2
click at [719, 314] on div "home_2 Start point Welcome message block_bot_response Bot Response About us blo…" at bounding box center [542, 243] width 996 height 403
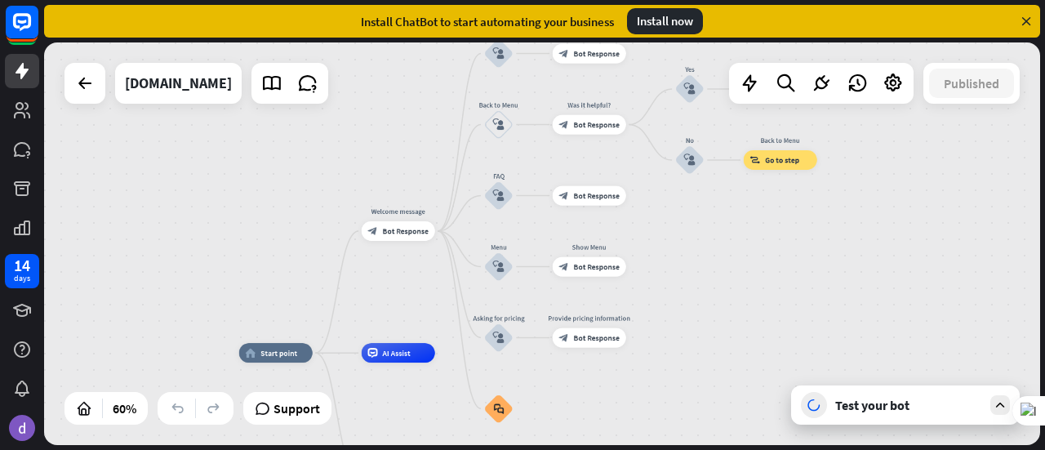
drag, startPoint x: 765, startPoint y: 339, endPoint x: 754, endPoint y: 261, distance: 78.4
click at [754, 261] on div "home_2 Start point Welcome message block_bot_response Bot Response About us blo…" at bounding box center [542, 243] width 996 height 403
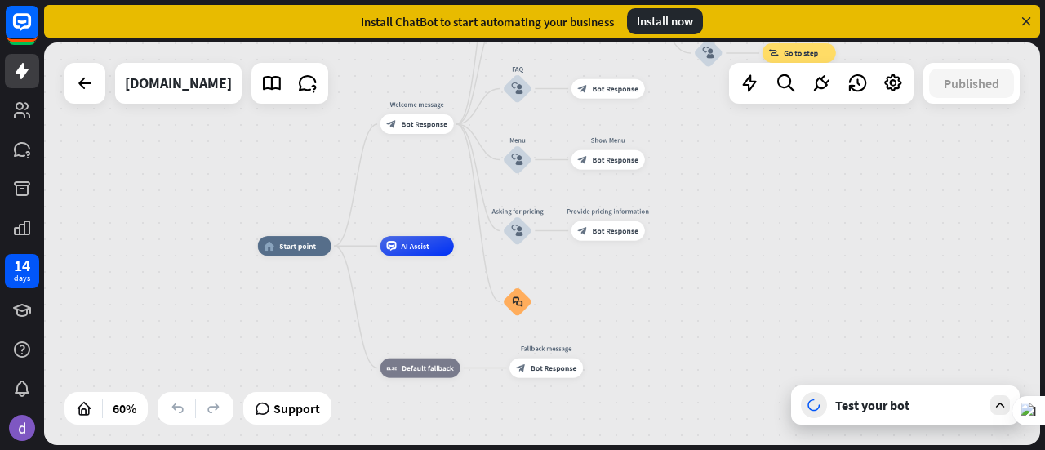
drag, startPoint x: 700, startPoint y: 335, endPoint x: 719, endPoint y: 228, distance: 108.6
click at [719, 228] on div "home_2 Start point Welcome message block_bot_response Bot Response About us blo…" at bounding box center [542, 243] width 996 height 403
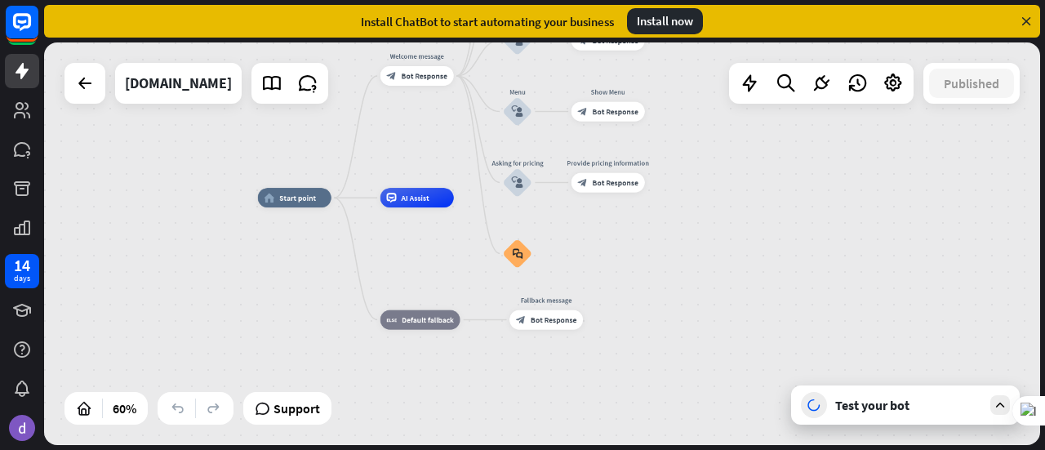
drag, startPoint x: 710, startPoint y: 294, endPoint x: 710, endPoint y: 246, distance: 48.2
click at [710, 246] on div "home_2 Start point Welcome message block_bot_response Bot Response About us blo…" at bounding box center [557, 319] width 598 height 242
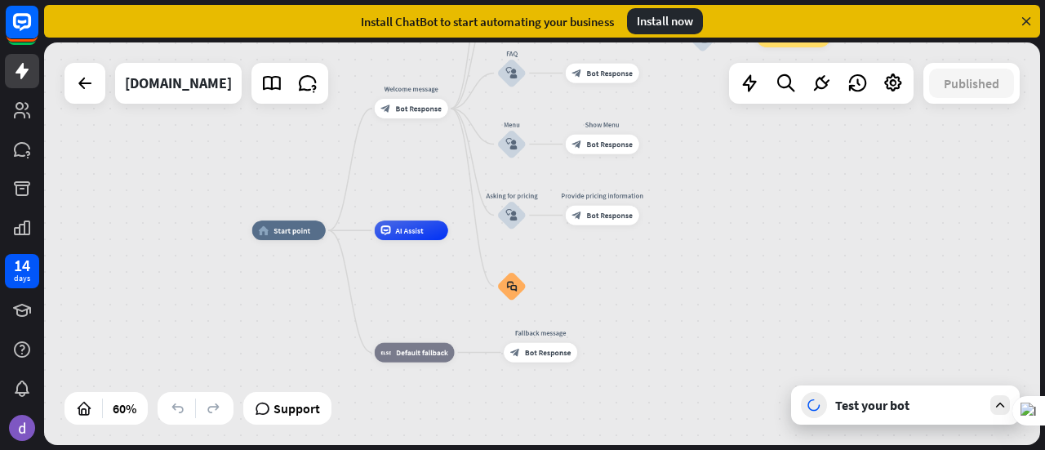
drag, startPoint x: 710, startPoint y: 246, endPoint x: 705, endPoint y: 278, distance: 33.2
click at [705, 278] on div "home_2 Start point Welcome message block_bot_response Bot Response About us blo…" at bounding box center [551, 351] width 598 height 242
click at [995, 406] on icon at bounding box center [1000, 405] width 15 height 15
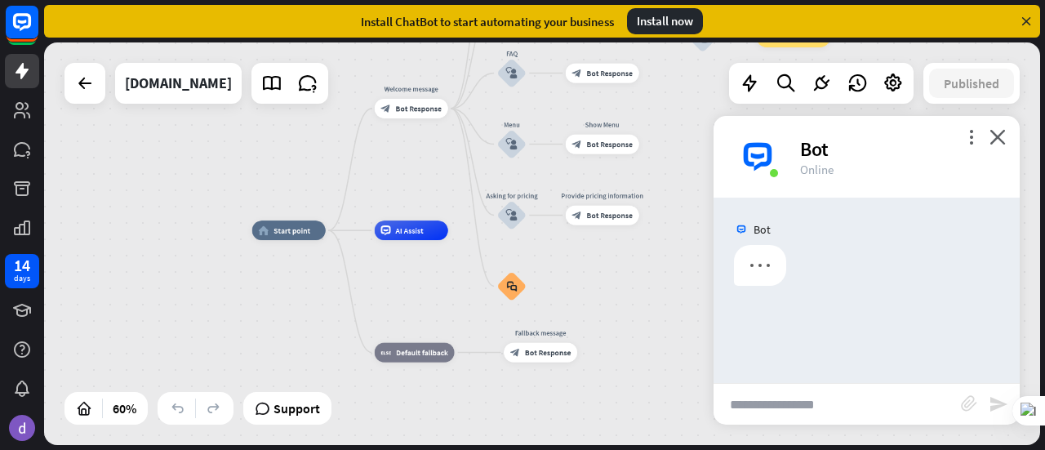
click at [837, 411] on input "text" at bounding box center [837, 404] width 247 height 41
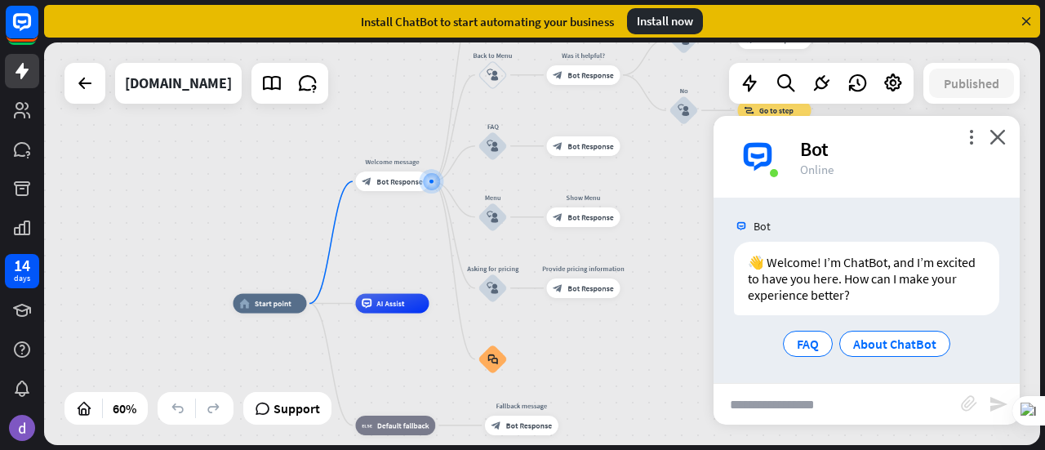
scroll to position [4, 0]
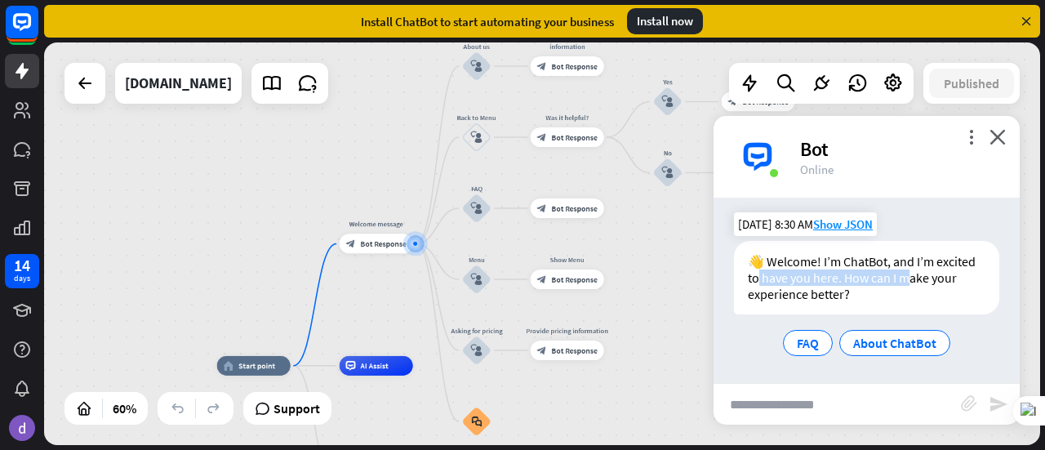
drag, startPoint x: 803, startPoint y: 282, endPoint x: 951, endPoint y: 282, distance: 147.8
click at [951, 282] on div "👋 Welcome! I’m ChatBot, and I’m excited to have you here. How can I make your e…" at bounding box center [866, 277] width 265 height 73
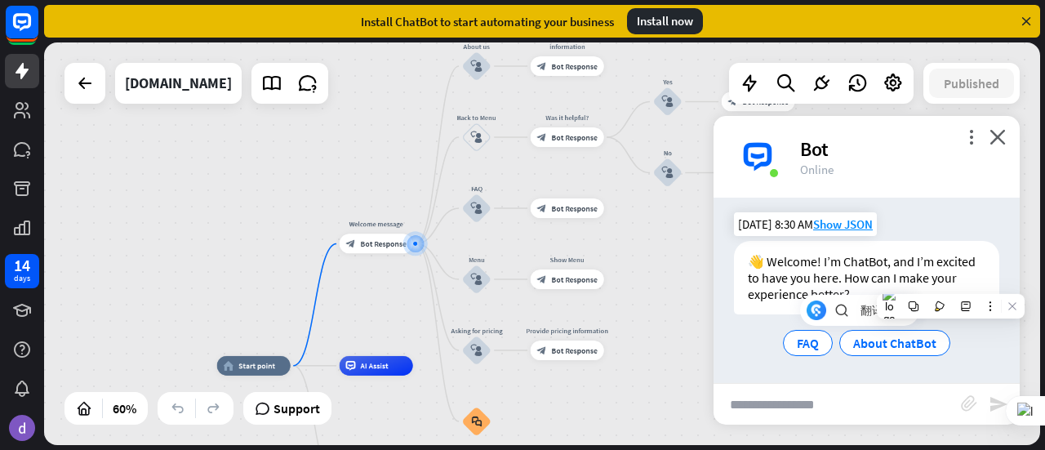
click at [769, 297] on div "👋 Welcome! I’m ChatBot, and I’m excited to have you here. How can I make your e…" at bounding box center [866, 277] width 265 height 73
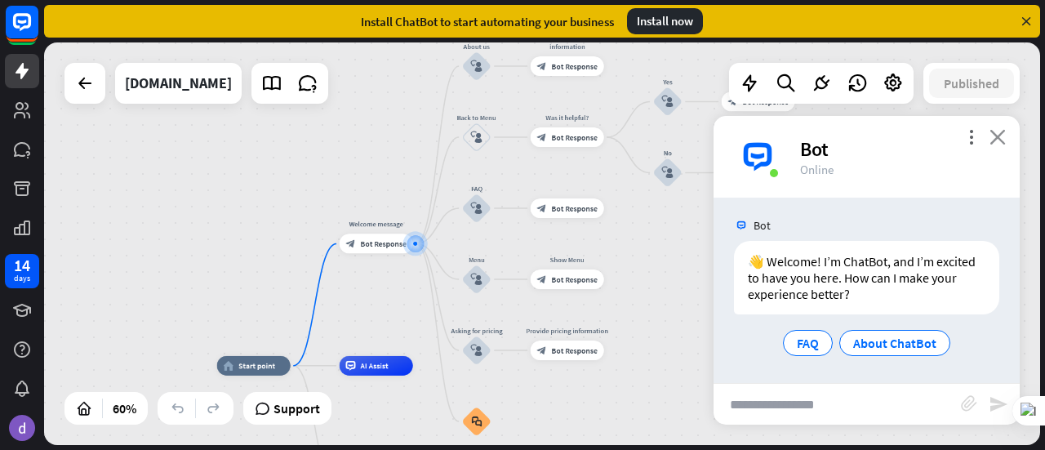
click at [997, 135] on icon "close" at bounding box center [998, 137] width 16 height 16
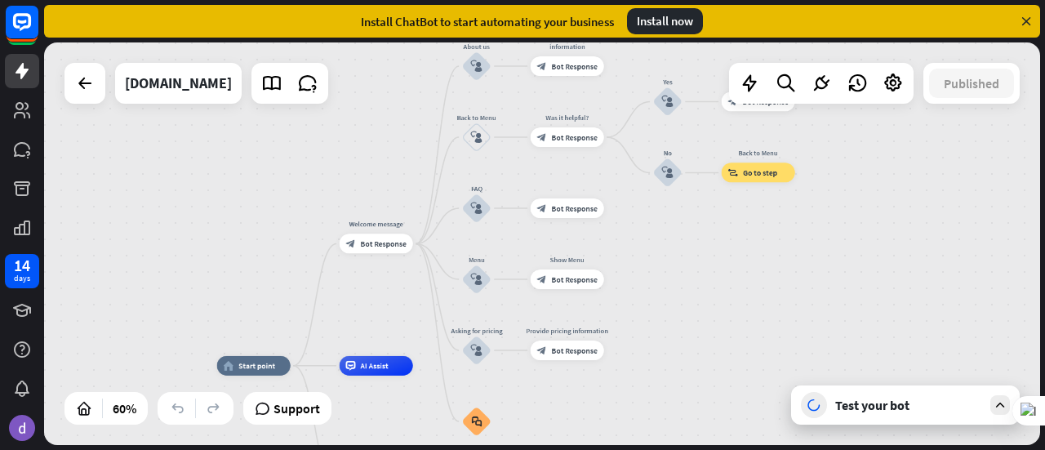
click at [662, 25] on div "Install now" at bounding box center [665, 21] width 76 height 26
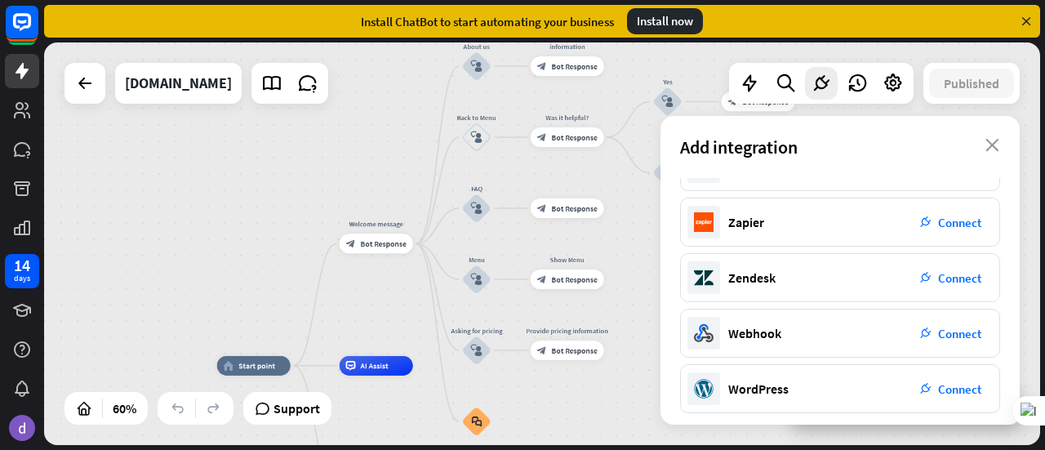
scroll to position [376, 0]
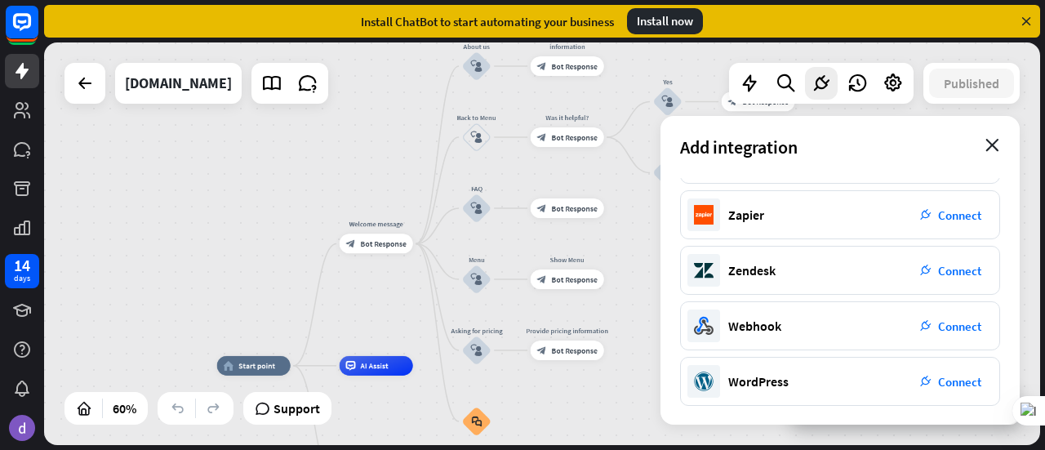
click at [990, 151] on icon "close" at bounding box center [993, 145] width 14 height 13
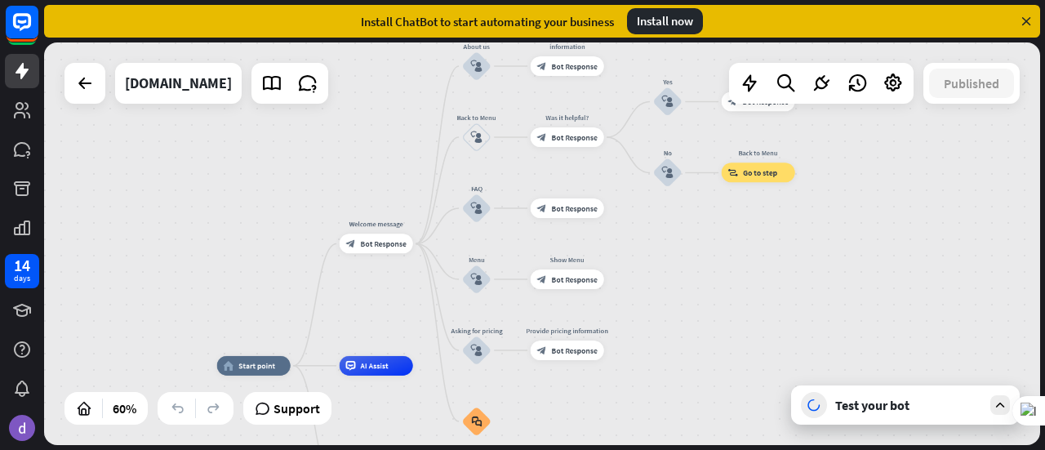
click at [670, 28] on div "Install now" at bounding box center [665, 21] width 76 height 26
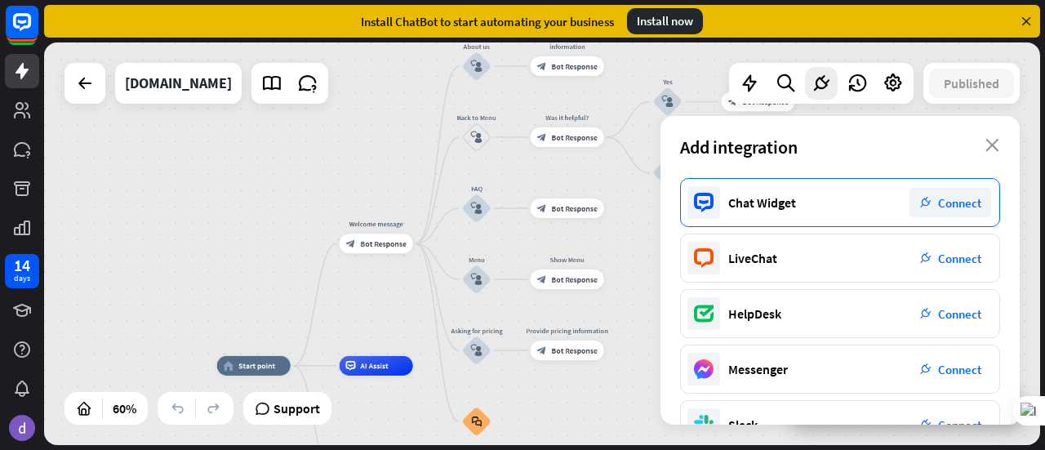
click at [965, 203] on span "Connect" at bounding box center [959, 203] width 43 height 16
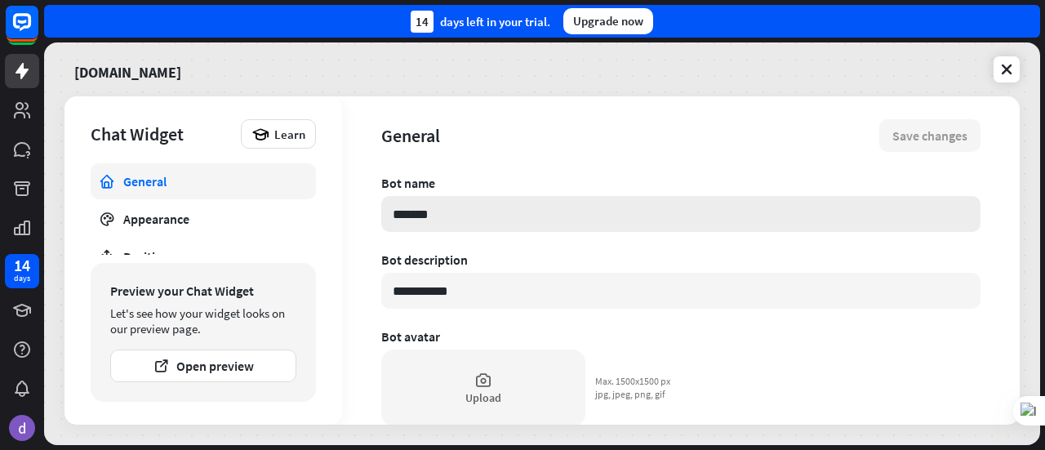
type textarea "*"
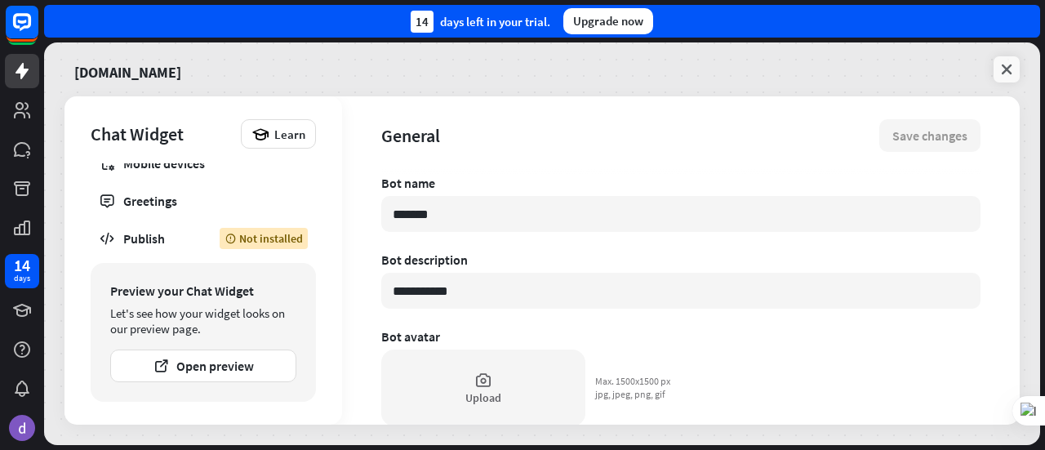
click at [1008, 69] on icon at bounding box center [1007, 69] width 16 height 16
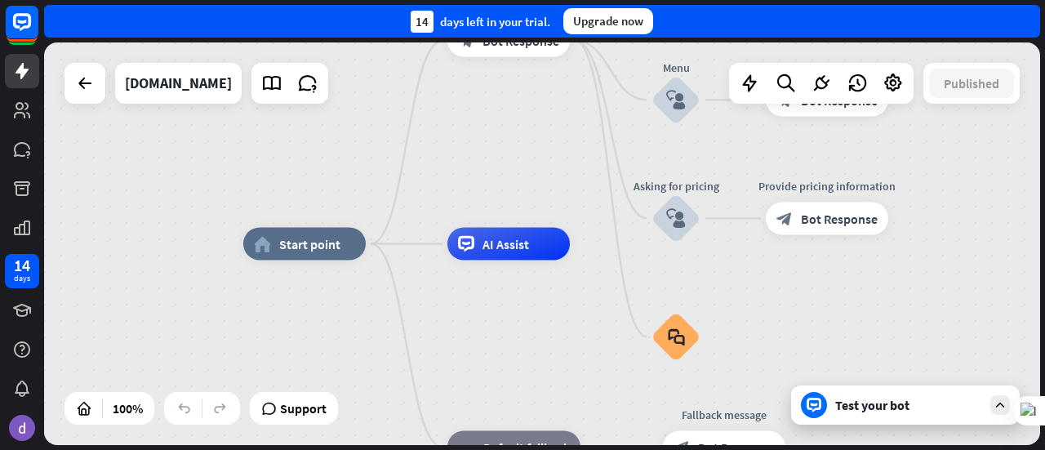
click at [439, 319] on div "home_2 Start point Welcome message block_bot_response Bot Response About us blo…" at bounding box center [741, 445] width 996 height 403
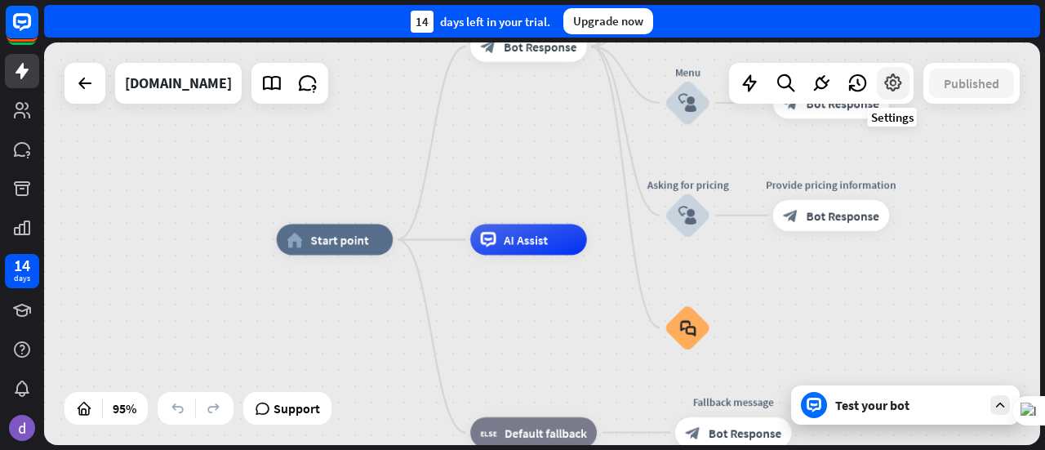
click at [893, 87] on icon at bounding box center [893, 83] width 21 height 21
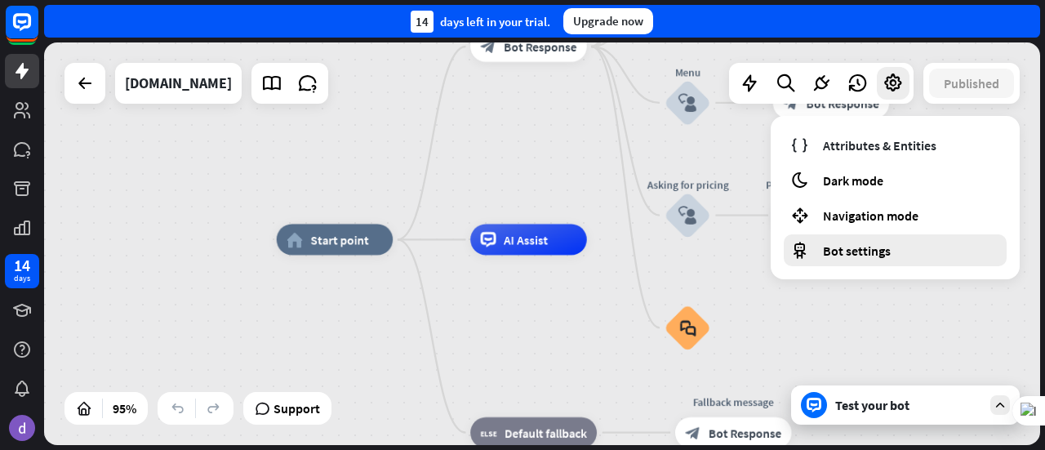
click at [857, 247] on span "Bot settings" at bounding box center [857, 251] width 68 height 16
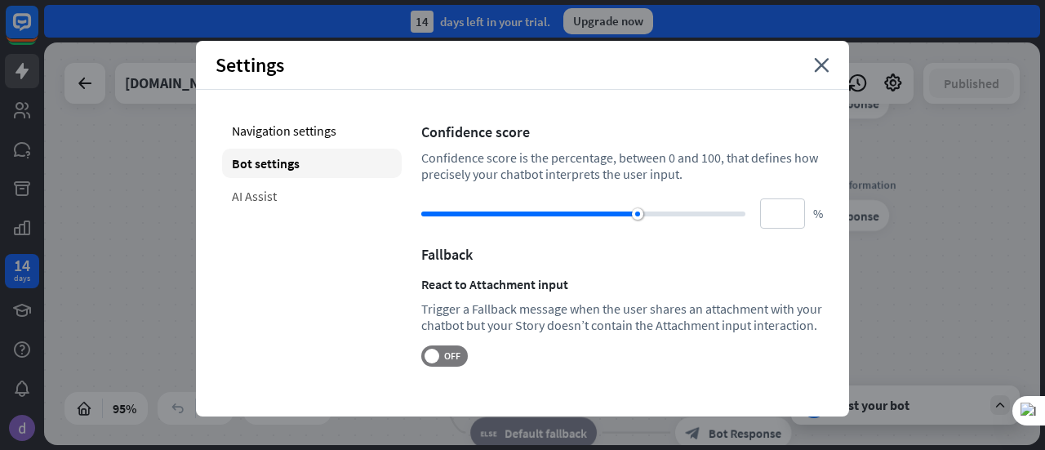
click at [246, 198] on div "AI Assist" at bounding box center [312, 195] width 180 height 29
type input "**"
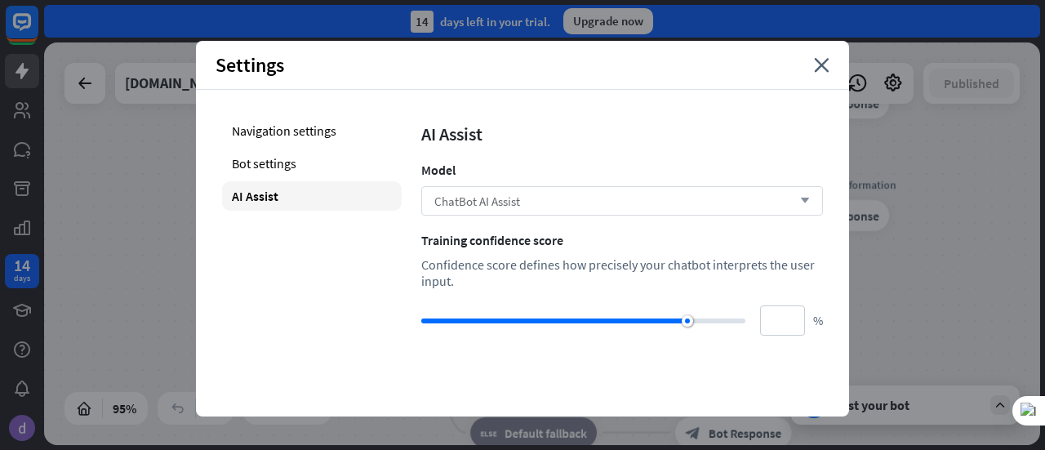
click at [598, 205] on div "ChatBot AI Assist arrow_down" at bounding box center [622, 200] width 402 height 29
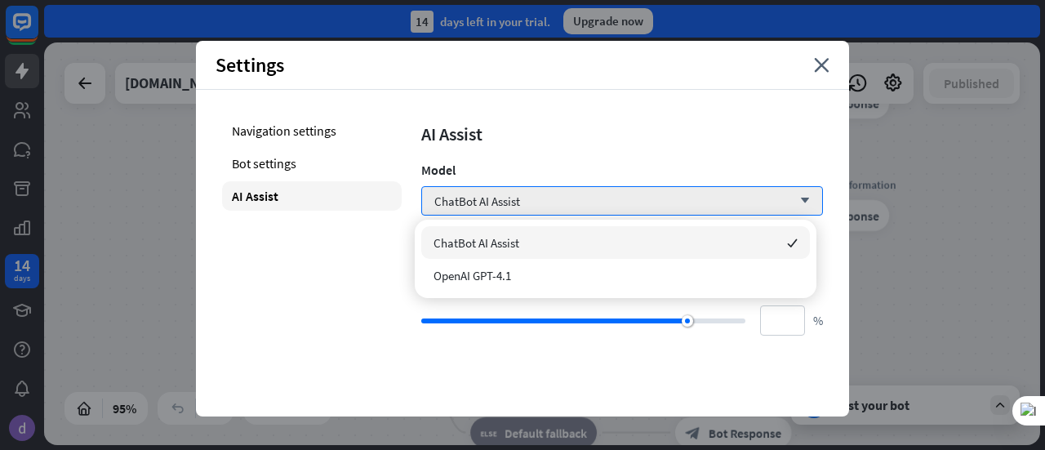
click at [293, 265] on div "Navigation settings Bot settings AI Assist" at bounding box center [312, 226] width 180 height 220
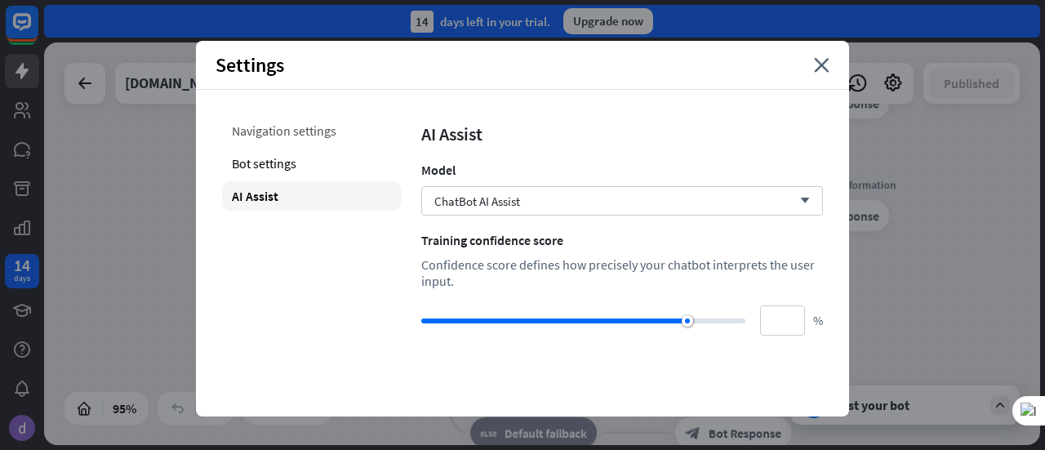
click at [278, 130] on div "Navigation settings" at bounding box center [312, 130] width 180 height 29
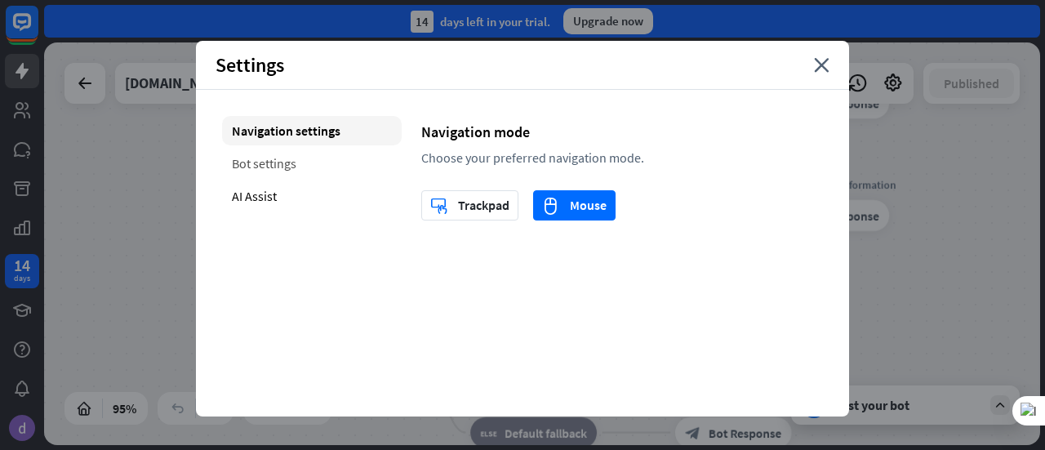
click at [272, 167] on div "Bot settings" at bounding box center [312, 163] width 180 height 29
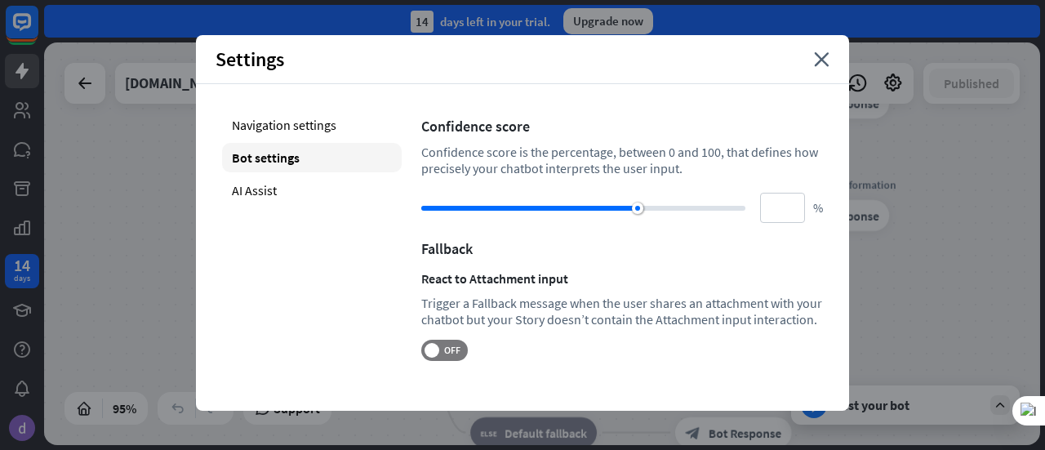
scroll to position [7, 0]
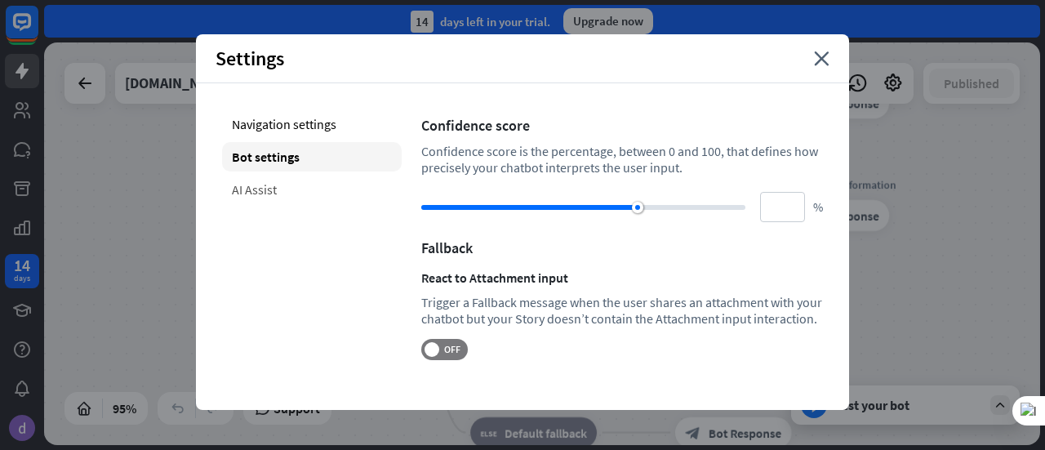
click at [238, 185] on div "AI Assist" at bounding box center [312, 189] width 180 height 29
type input "**"
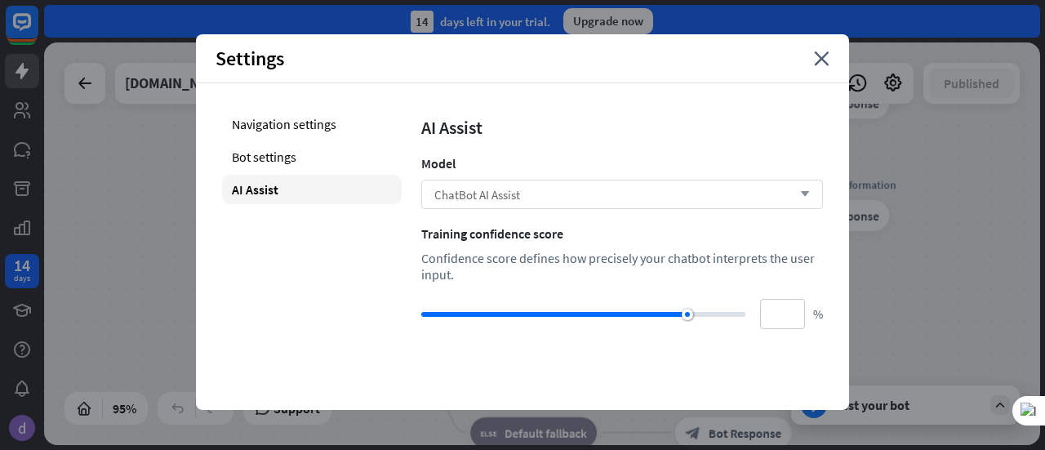
click at [796, 189] on icon "arrow_down" at bounding box center [801, 194] width 18 height 10
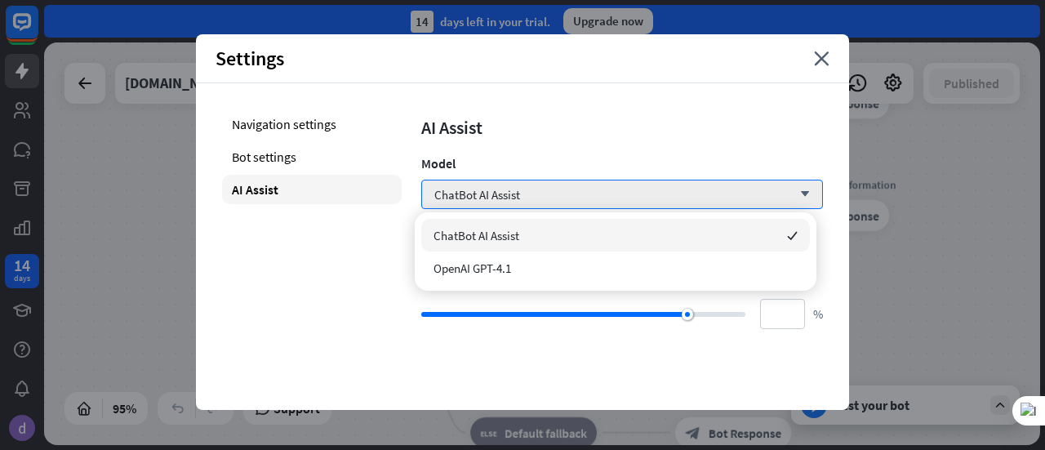
click at [623, 129] on div "AI Assist" at bounding box center [622, 127] width 402 height 23
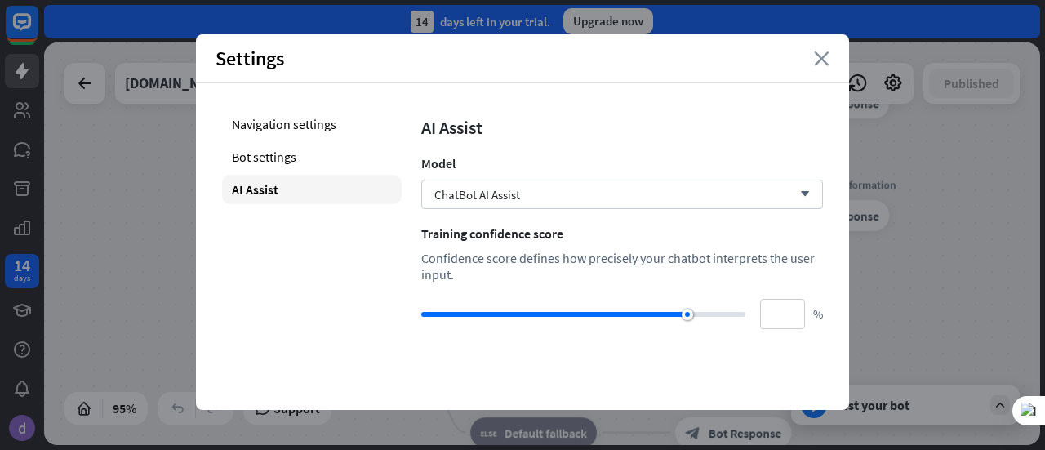
click at [817, 56] on icon "close" at bounding box center [822, 58] width 16 height 15
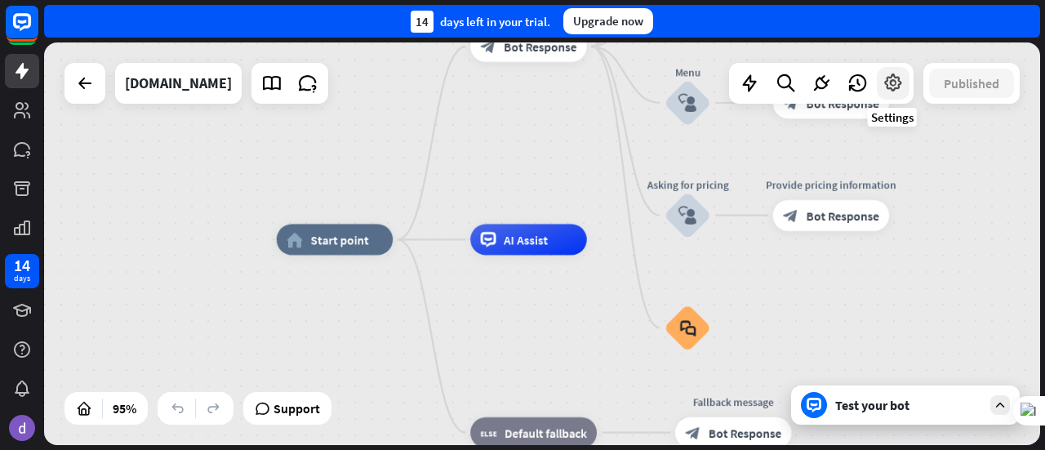
click at [891, 83] on icon at bounding box center [893, 83] width 21 height 21
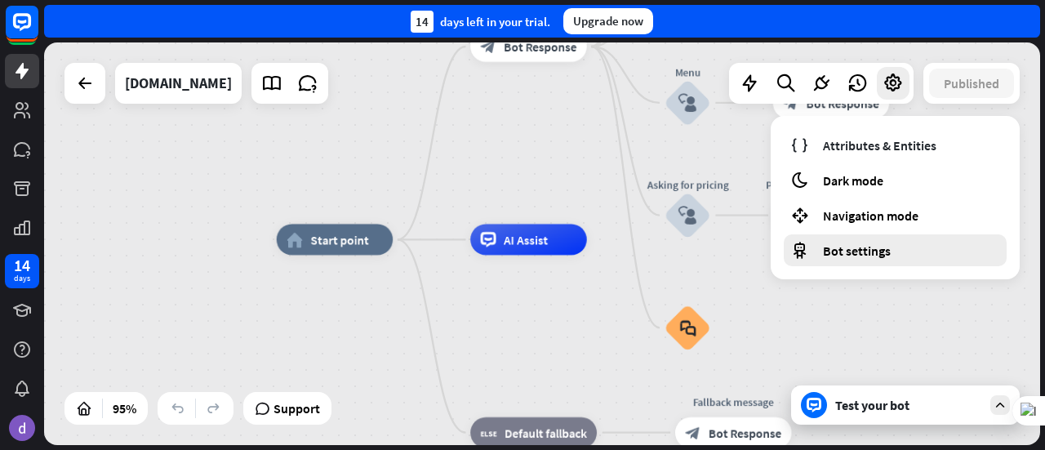
click at [842, 252] on span "Bot settings" at bounding box center [857, 251] width 68 height 16
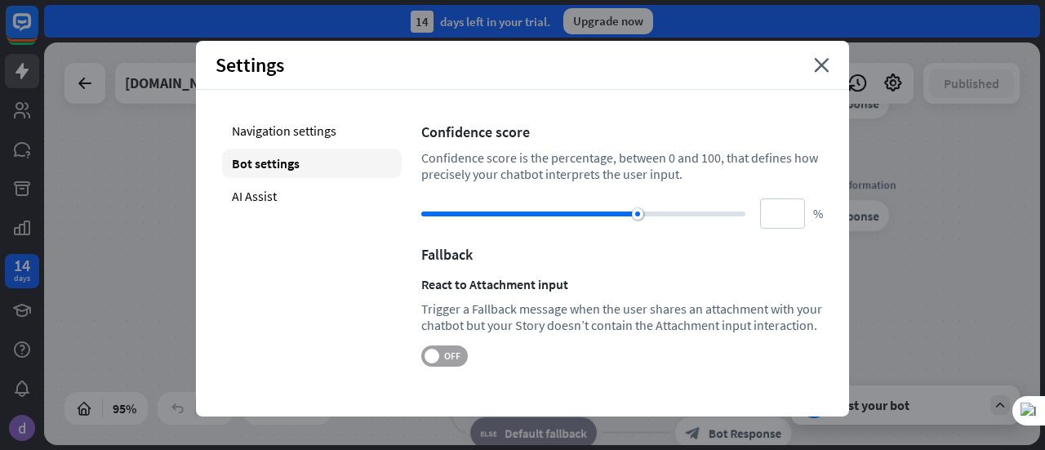
click at [452, 360] on span "OFF" at bounding box center [451, 356] width 25 height 13
click at [432, 357] on span "ON" at bounding box center [437, 356] width 25 height 13
click at [238, 195] on div "AI Assist" at bounding box center [312, 195] width 180 height 29
type input "**"
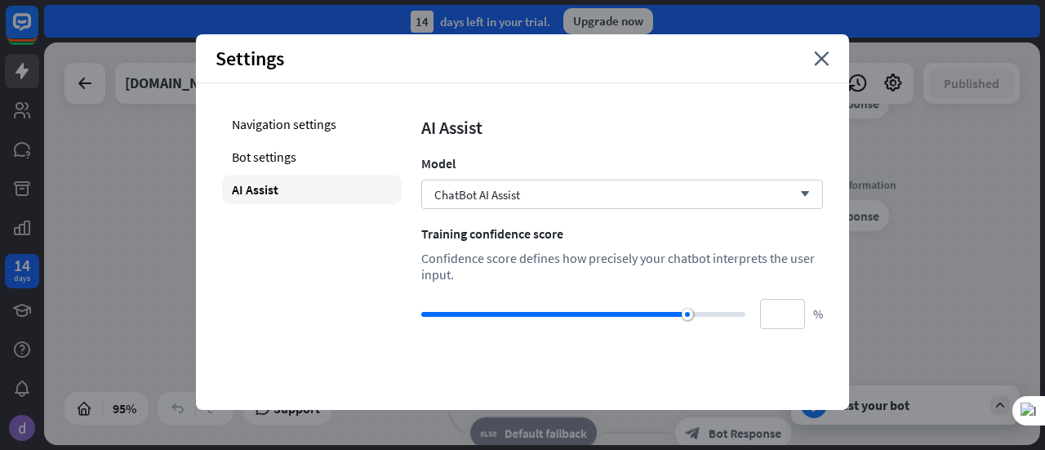
click at [691, 372] on div "Settings close Navigation settings Bot settings AI Assist AI Assist Model ChatB…" at bounding box center [522, 222] width 653 height 376
drag, startPoint x: 501, startPoint y: 262, endPoint x: 716, endPoint y: 254, distance: 214.9
click at [686, 257] on div "Confidence score defines how precisely your chatbot interprets the user input." at bounding box center [622, 266] width 402 height 33
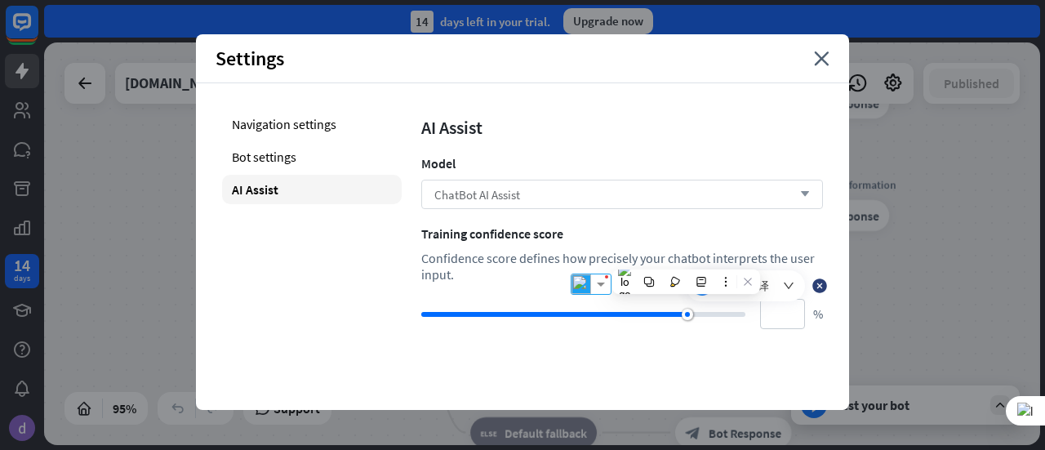
click at [799, 192] on icon "arrow_down" at bounding box center [801, 194] width 18 height 10
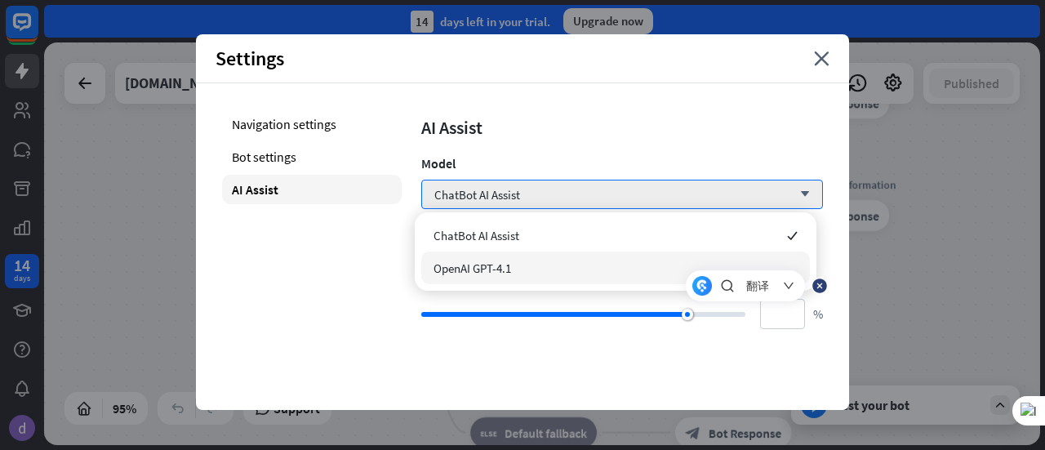
click at [500, 269] on span "OpenAI GPT-4.1" at bounding box center [473, 268] width 78 height 16
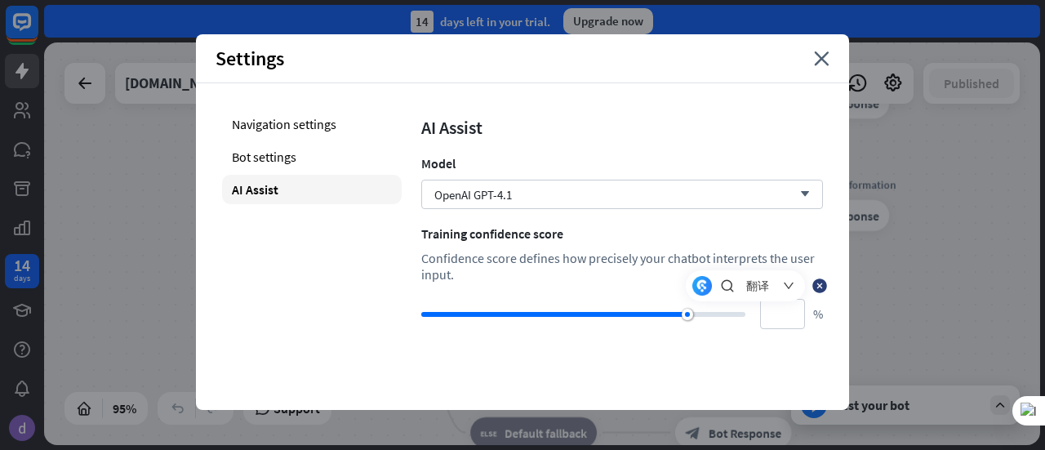
click at [789, 284] on icon at bounding box center [788, 285] width 13 height 13
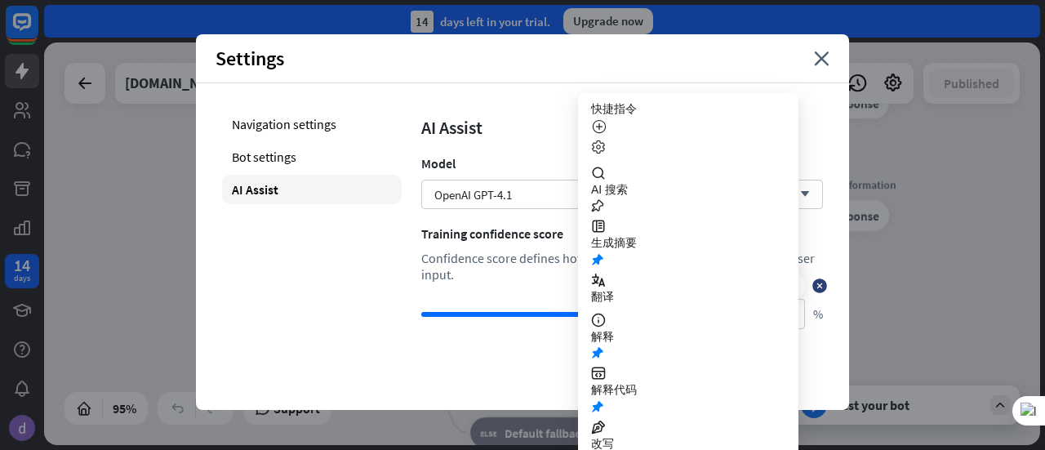
click at [516, 270] on div "Confidence score defines how precisely your chatbot interprets the user input." at bounding box center [622, 266] width 402 height 33
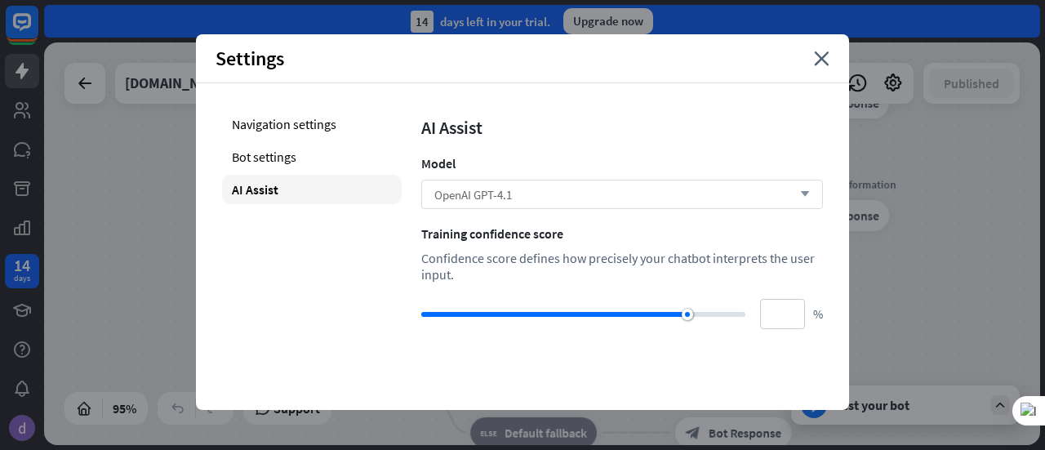
click at [797, 194] on icon "arrow_down" at bounding box center [801, 194] width 18 height 10
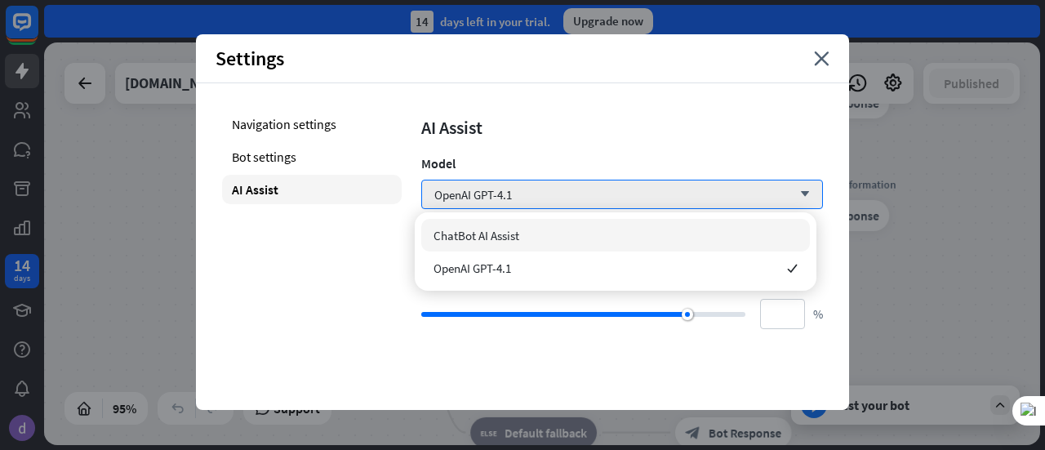
click at [500, 236] on span "ChatBot AI Assist" at bounding box center [477, 236] width 86 height 16
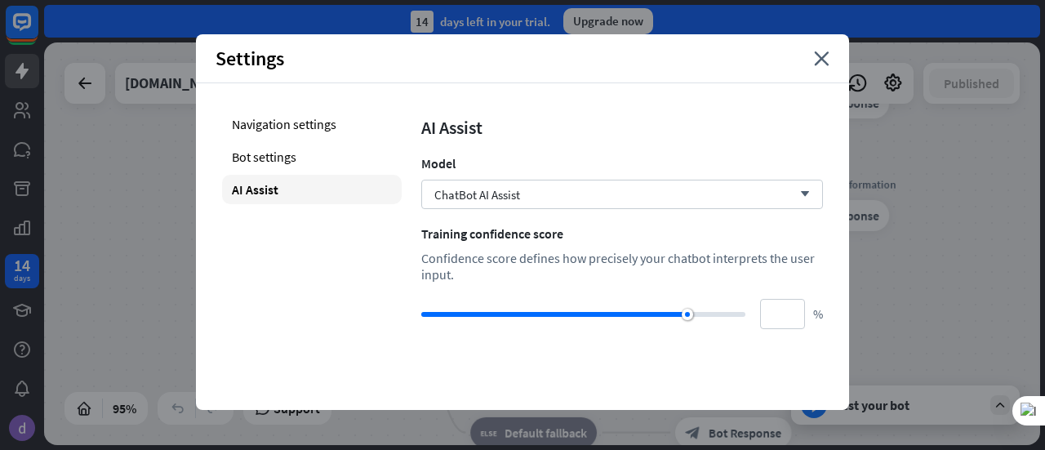
click at [317, 309] on div "Navigation settings Bot settings AI Assist" at bounding box center [312, 219] width 180 height 220
drag, startPoint x: 810, startPoint y: 58, endPoint x: 792, endPoint y: 65, distance: 19.1
click at [814, 58] on icon "close" at bounding box center [822, 58] width 16 height 15
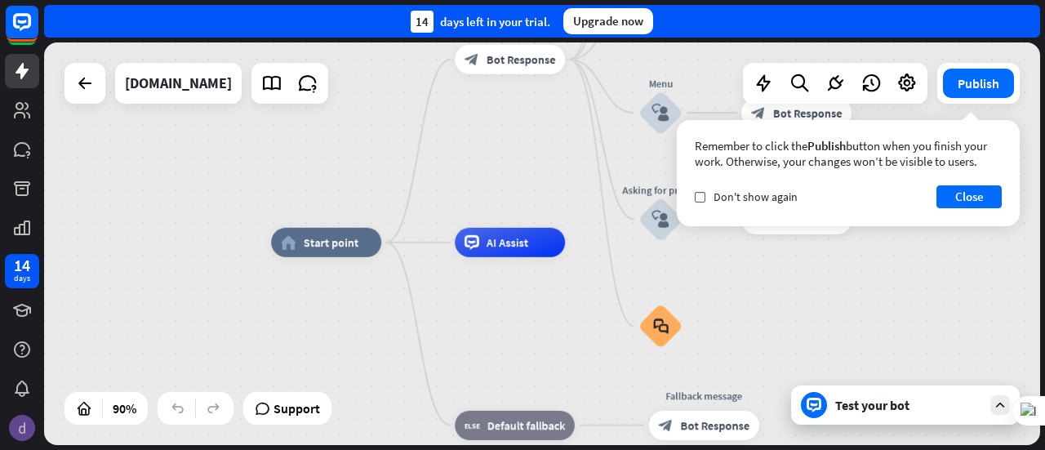
click at [24, 429] on img at bounding box center [22, 428] width 26 height 26
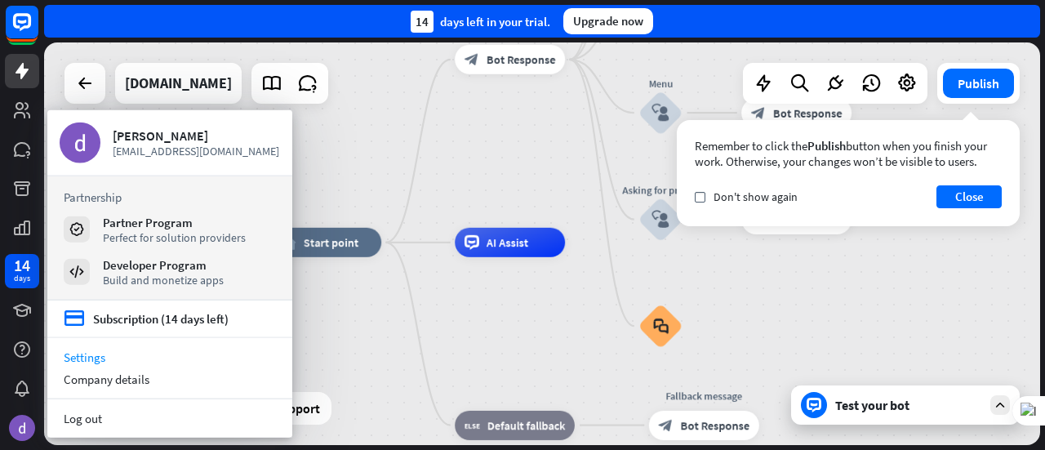
click at [149, 359] on link "Settings" at bounding box center [169, 357] width 245 height 22
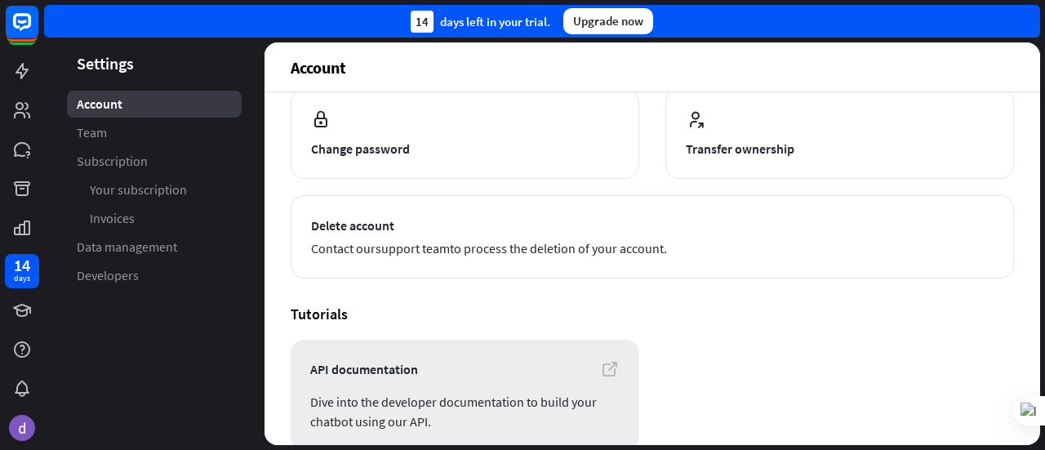
scroll to position [273, 0]
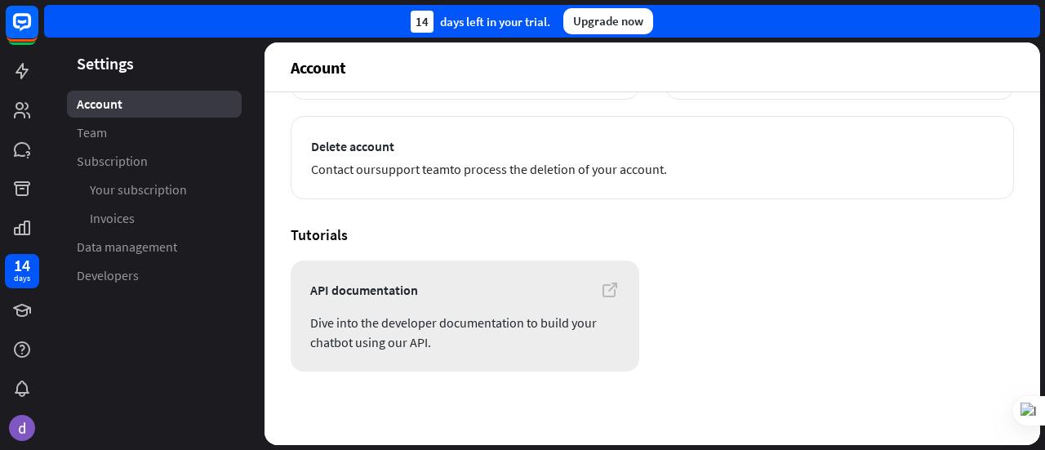
click at [610, 289] on icon at bounding box center [610, 290] width 20 height 20
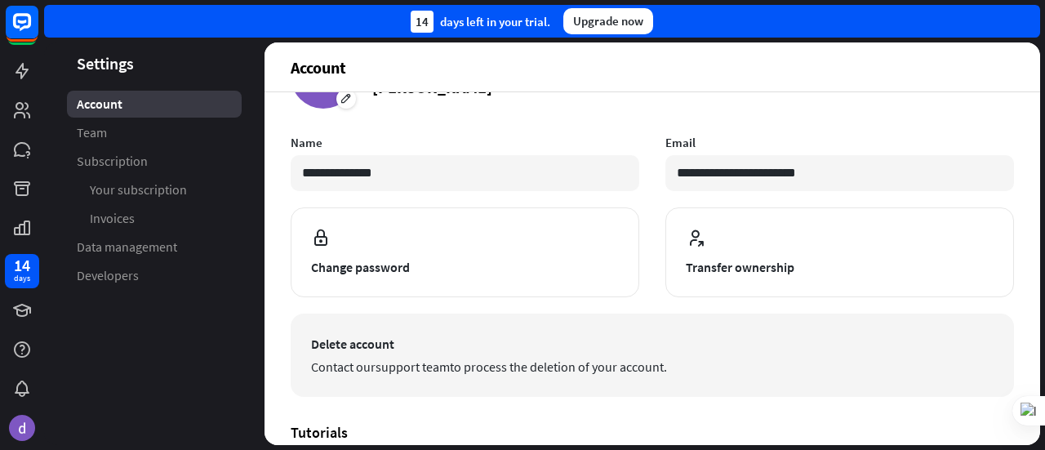
scroll to position [0, 0]
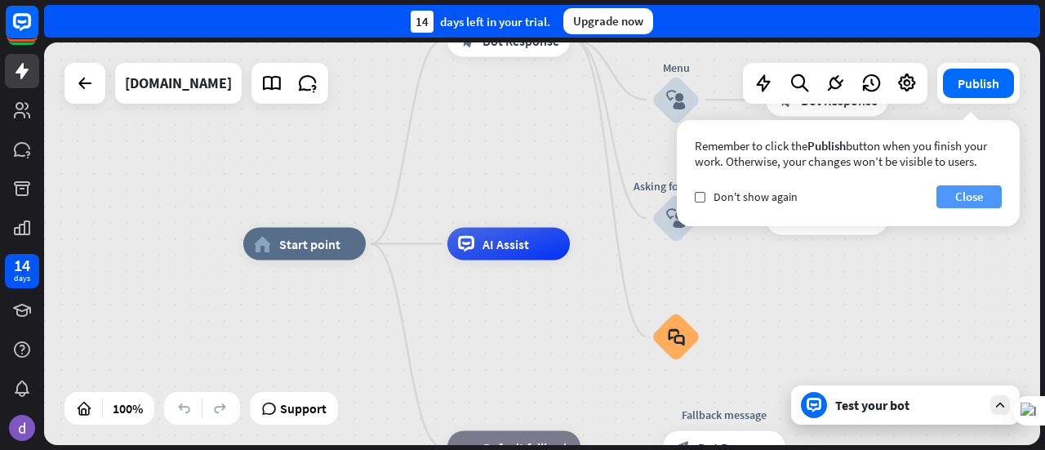
click at [962, 194] on button "Close" at bounding box center [969, 196] width 65 height 23
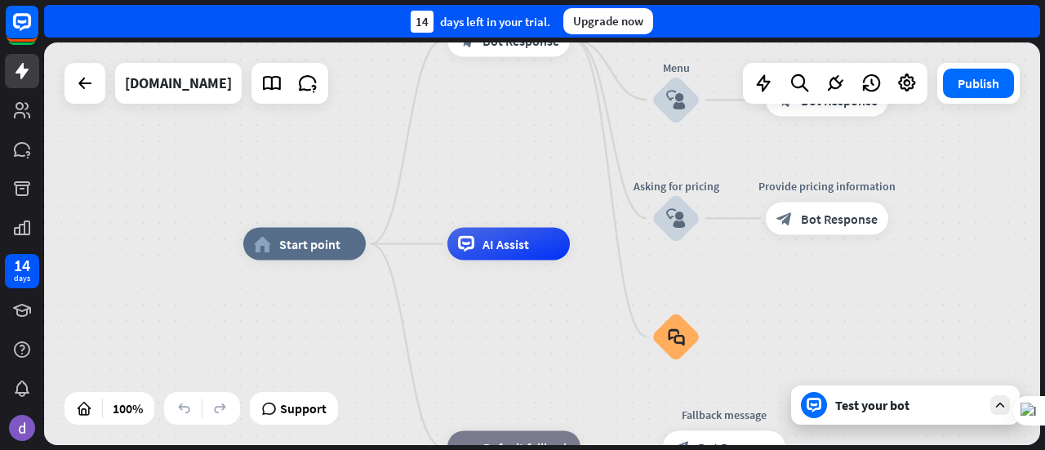
click at [889, 409] on div "Test your bot" at bounding box center [908, 405] width 147 height 16
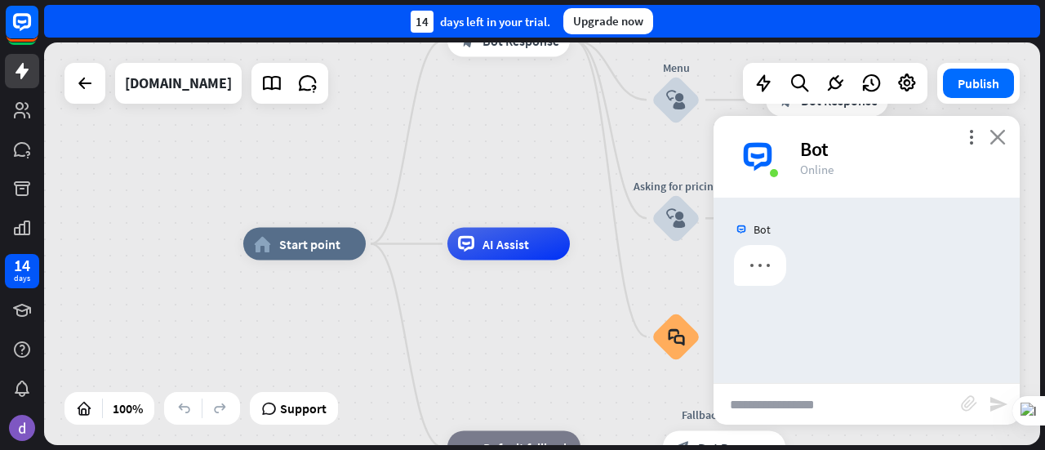
click at [998, 138] on icon "close" at bounding box center [998, 137] width 16 height 16
click at [998, 138] on div "Bot" at bounding box center [900, 148] width 200 height 25
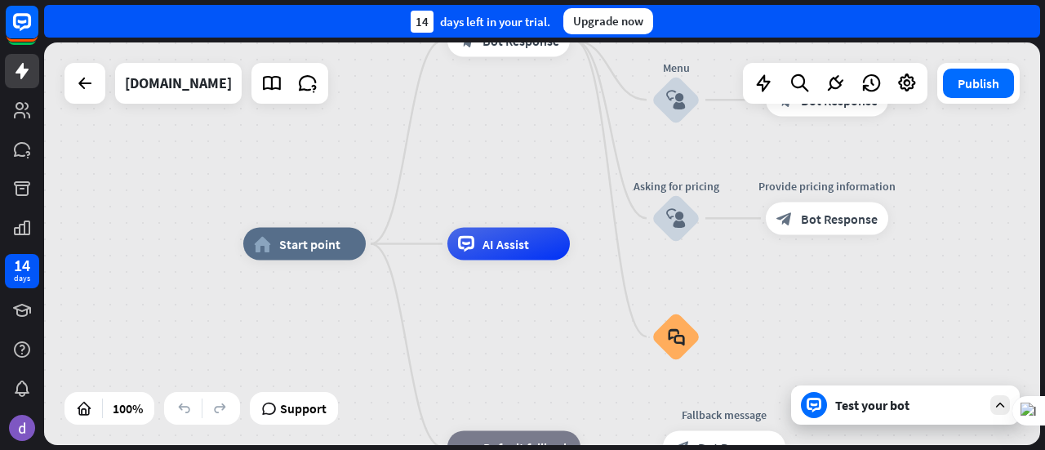
click at [870, 422] on div "Test your bot" at bounding box center [905, 404] width 229 height 39
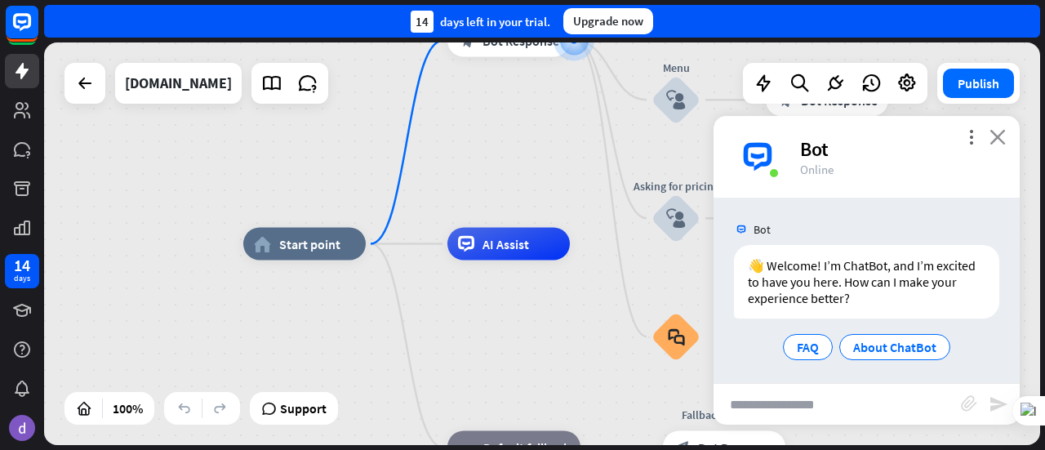
click at [991, 133] on icon "close" at bounding box center [998, 137] width 16 height 16
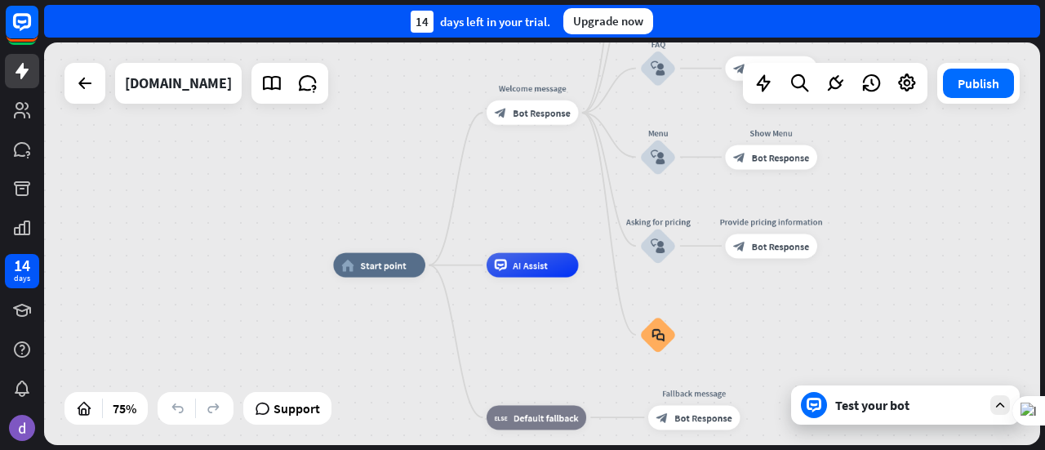
drag, startPoint x: 590, startPoint y: 378, endPoint x: 550, endPoint y: 323, distance: 68.4
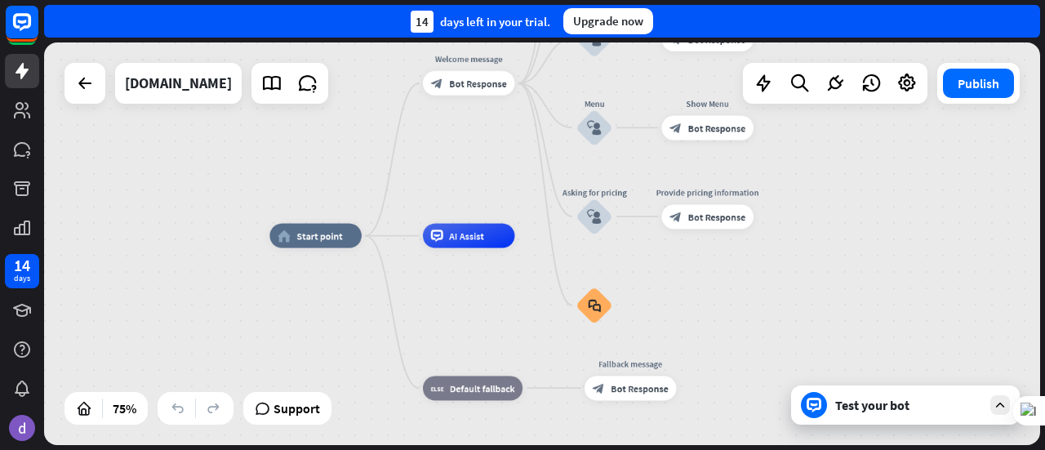
drag, startPoint x: 552, startPoint y: 323, endPoint x: 488, endPoint y: 293, distance: 70.2
click at [488, 293] on div "home_2 Start point Welcome message block_bot_response Bot Response About us blo…" at bounding box center [642, 387] width 747 height 302
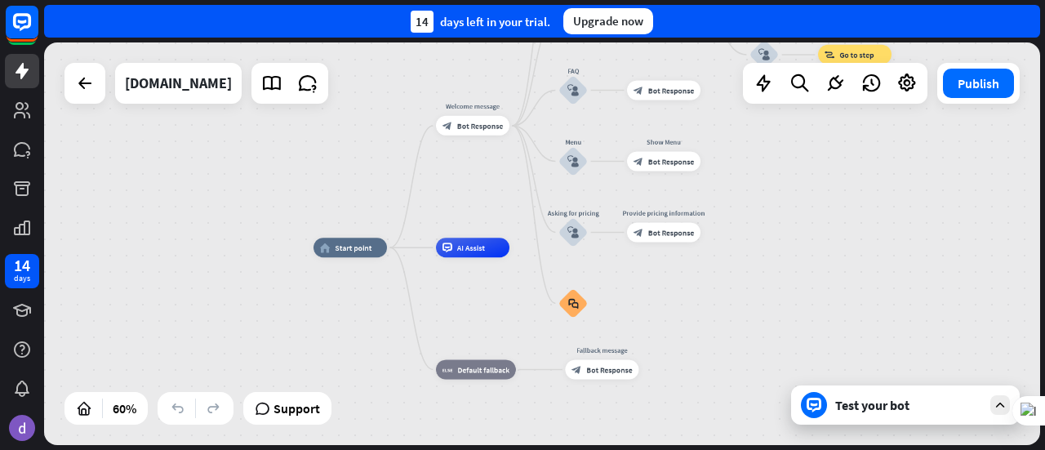
click at [879, 409] on div "Test your bot" at bounding box center [908, 405] width 147 height 16
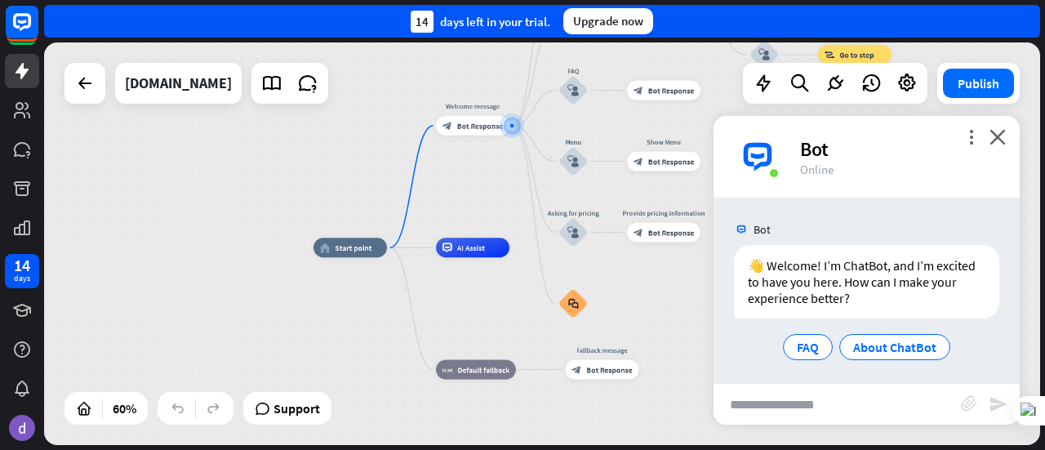
click at [679, 352] on div "home_2 Start point Welcome message block_bot_response Bot Response About us blo…" at bounding box center [613, 368] width 598 height 242
click at [771, 407] on input "text" at bounding box center [837, 404] width 247 height 41
type input "*"
click at [769, 405] on input "*****" at bounding box center [837, 404] width 247 height 41
type input "**********"
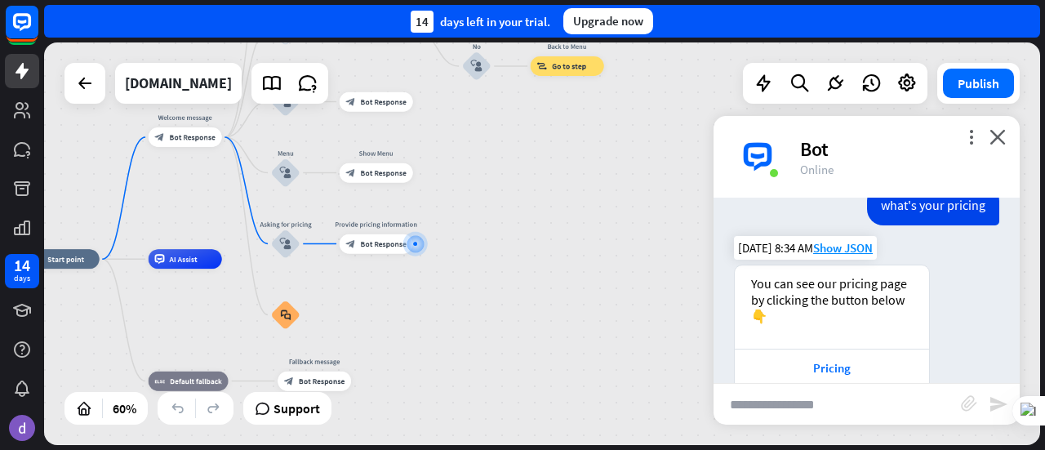
scroll to position [154, 0]
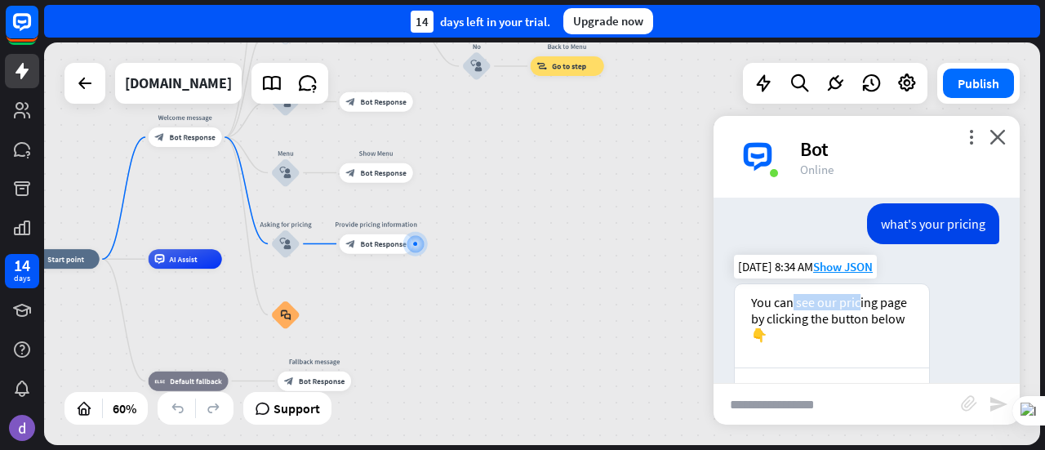
drag, startPoint x: 800, startPoint y: 302, endPoint x: 857, endPoint y: 302, distance: 57.2
click at [857, 302] on div "You can see our pricing page by clicking the button below 👇" at bounding box center [832, 318] width 162 height 49
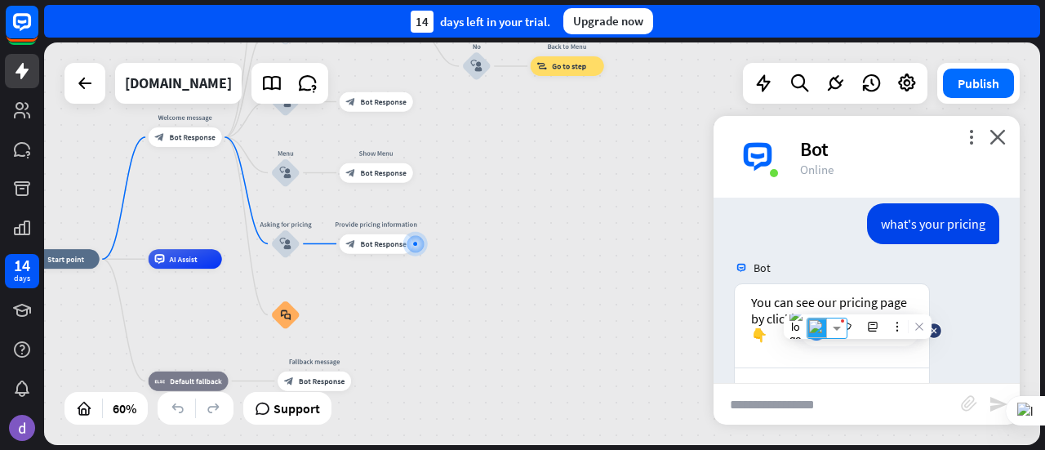
click at [959, 305] on div "You can see our pricing page by clicking the button below 👇 Pricing Back to Men…" at bounding box center [867, 366] width 306 height 167
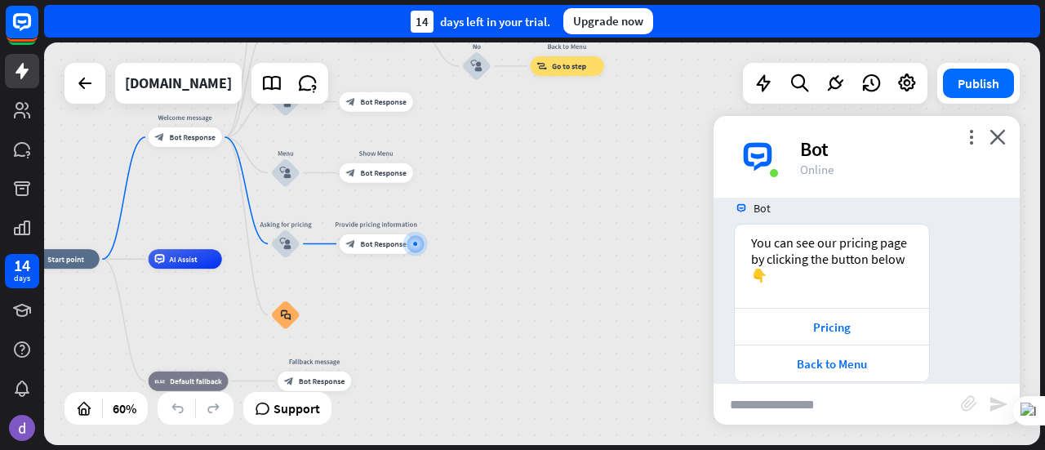
scroll to position [236, 0]
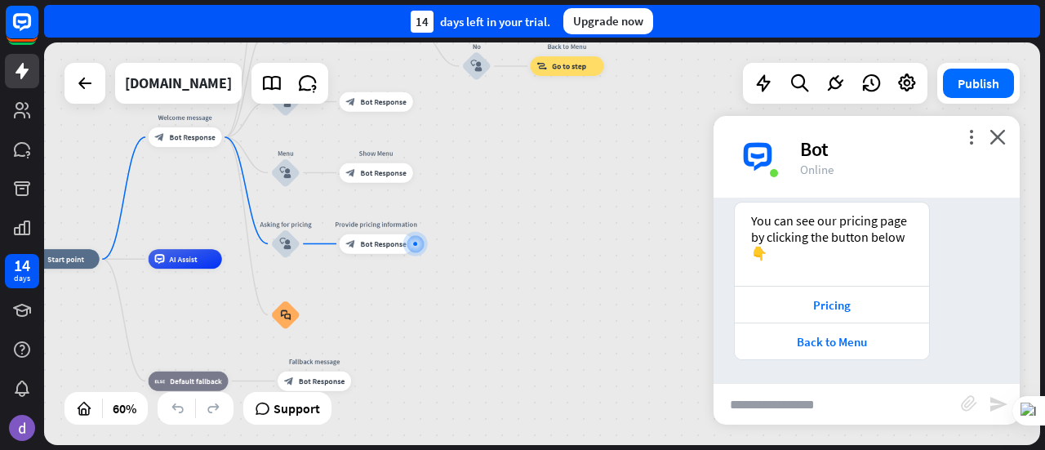
click at [513, 328] on div "home_2 Start point Welcome message block_bot_response Bot Response About us blo…" at bounding box center [325, 380] width 598 height 242
click at [1000, 136] on icon "close" at bounding box center [998, 137] width 16 height 16
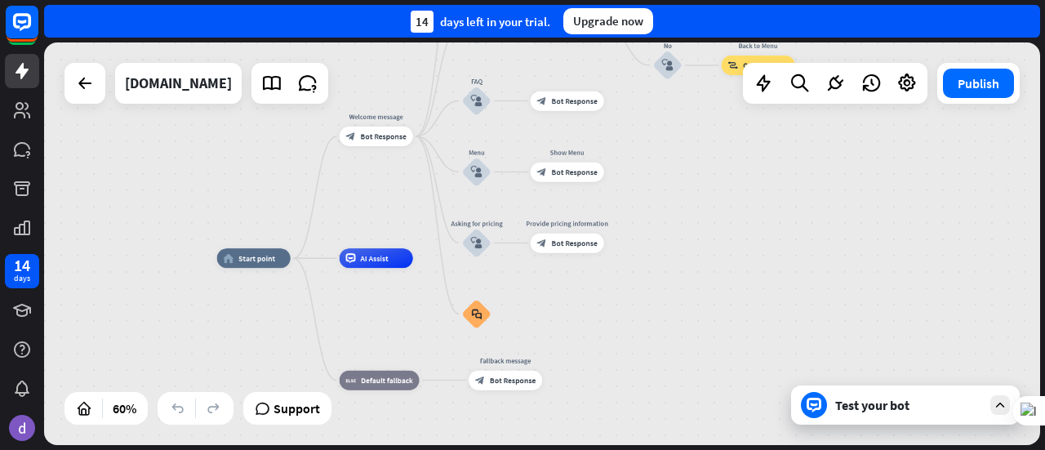
drag, startPoint x: 532, startPoint y: 211, endPoint x: 727, endPoint y: 209, distance: 194.4
click at [727, 209] on div "home_2 Start point Welcome message block_bot_response Bot Response About us blo…" at bounding box center [542, 243] width 996 height 403
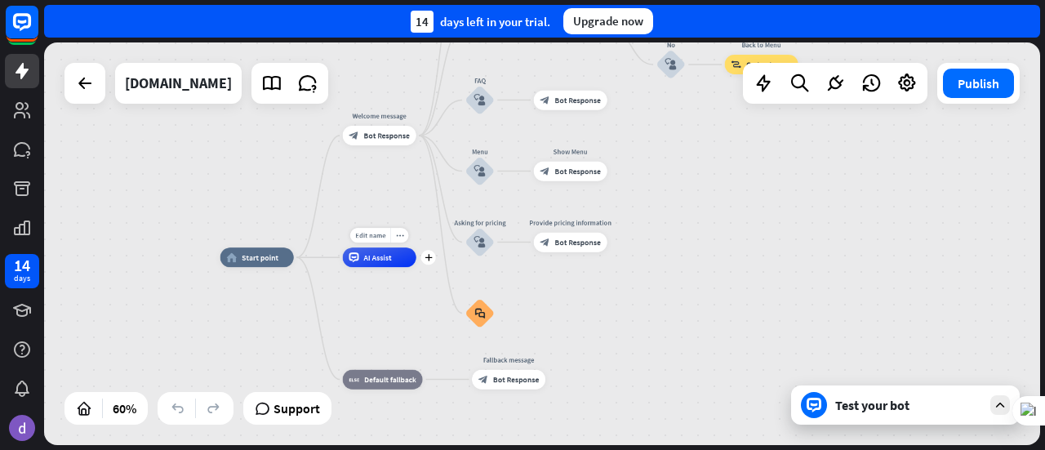
click at [376, 262] on span "AI Assist" at bounding box center [377, 257] width 28 height 10
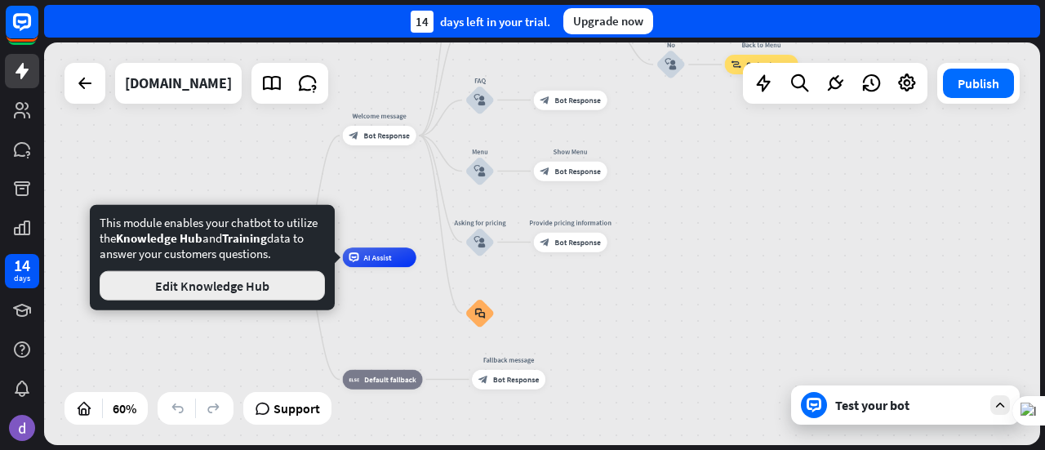
click at [213, 287] on button "Edit Knowledge Hub" at bounding box center [212, 285] width 225 height 29
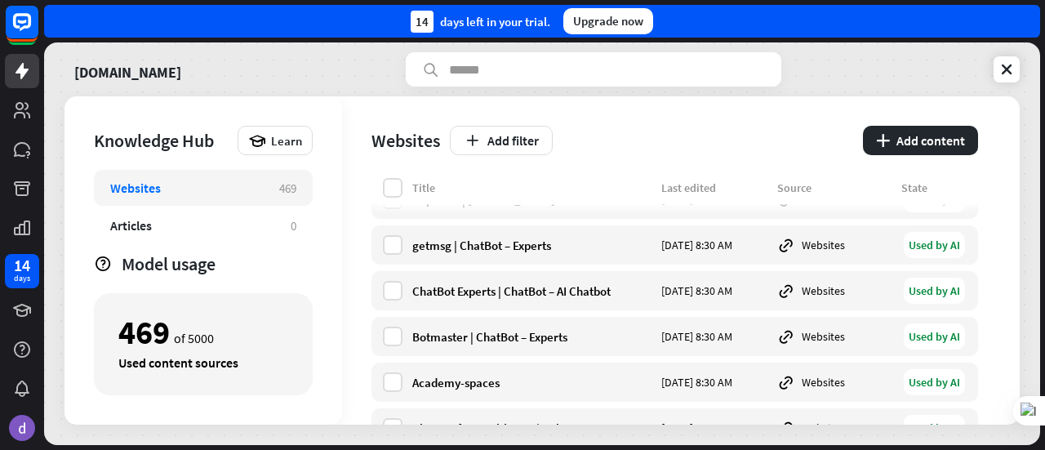
scroll to position [490, 0]
drag, startPoint x: 149, startPoint y: 360, endPoint x: 301, endPoint y: 359, distance: 151.9
click at [301, 359] on div "469 of 5000 Used content sources" at bounding box center [203, 344] width 219 height 102
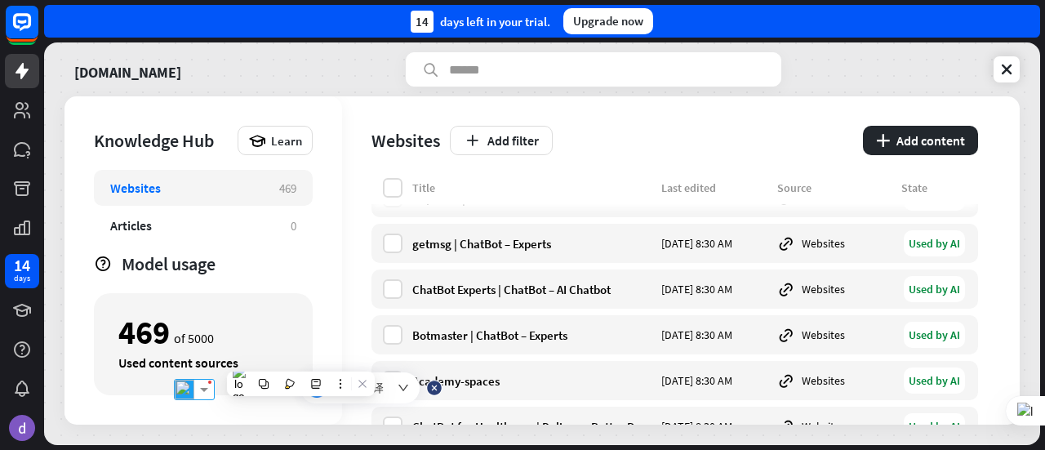
click at [326, 279] on div "Knowledge Hub Learn Websites 469 Articles 0 KnowledgeBase 0 Zendesk 0 Files BET…" at bounding box center [204, 260] width 278 height 328
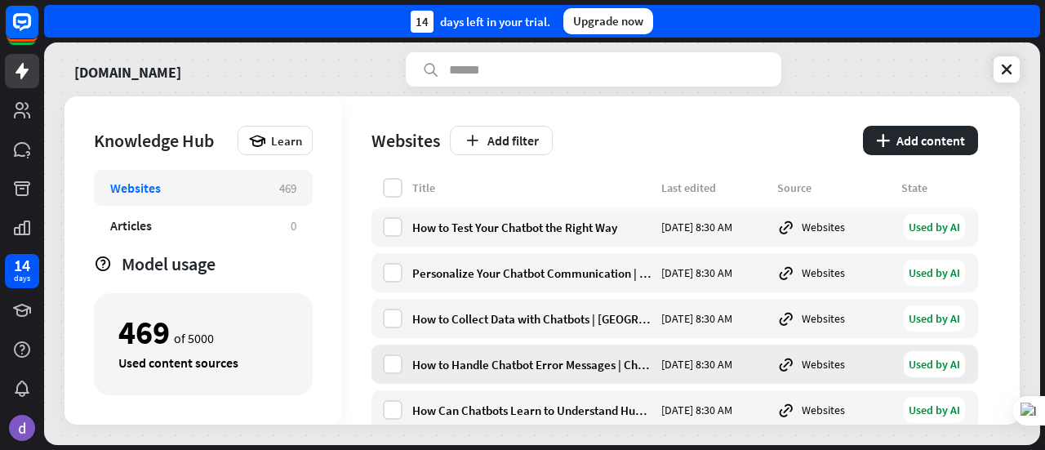
scroll to position [1388, 0]
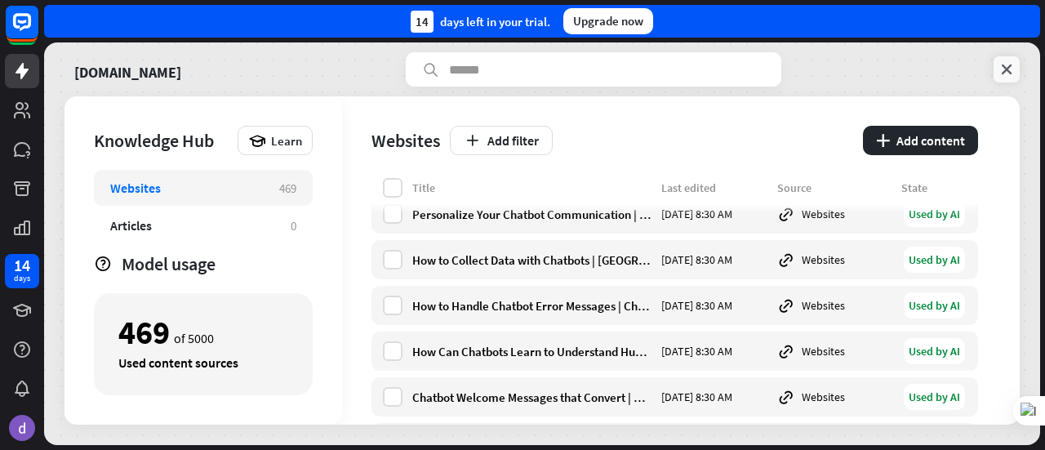
click at [1004, 66] on icon at bounding box center [1007, 69] width 16 height 16
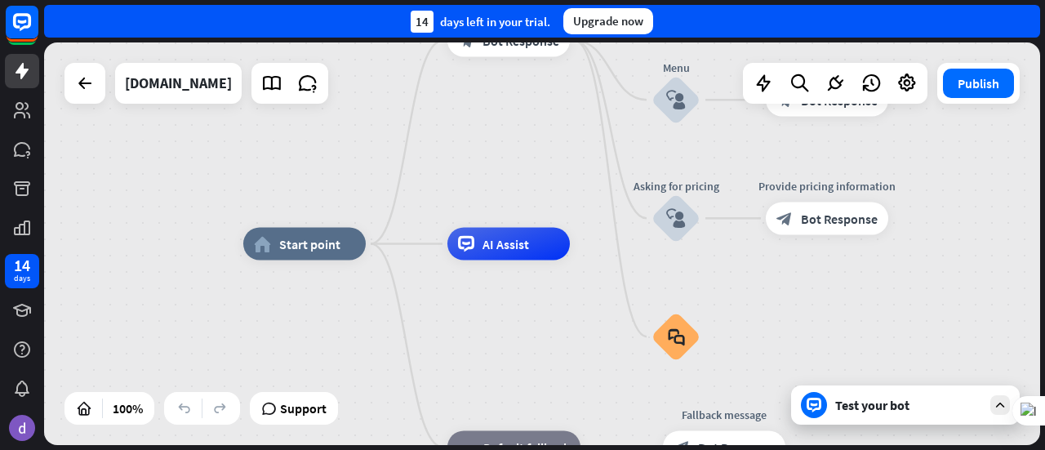
click at [485, 115] on div "home_2 Start point Welcome message block_bot_response Bot Response About us blo…" at bounding box center [542, 243] width 996 height 403
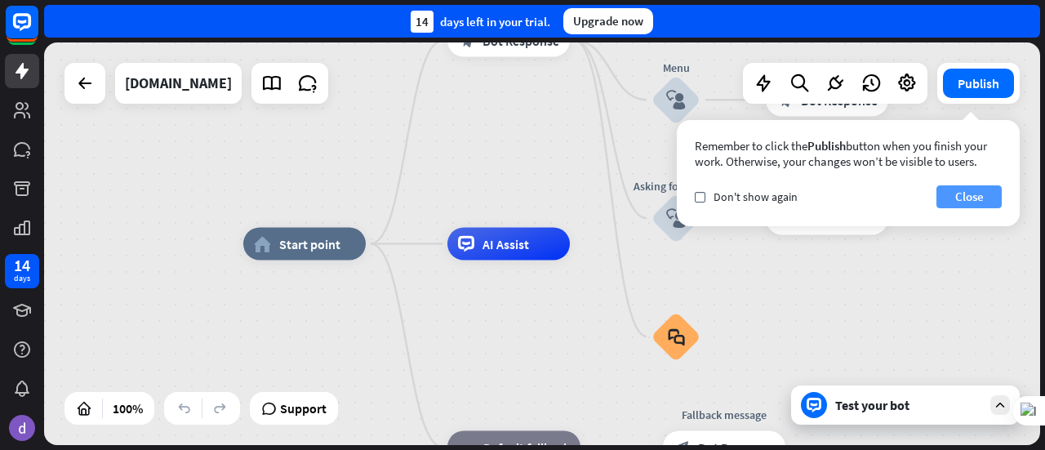
click at [970, 194] on button "Close" at bounding box center [969, 196] width 65 height 23
